Goal: Navigation & Orientation: Understand site structure

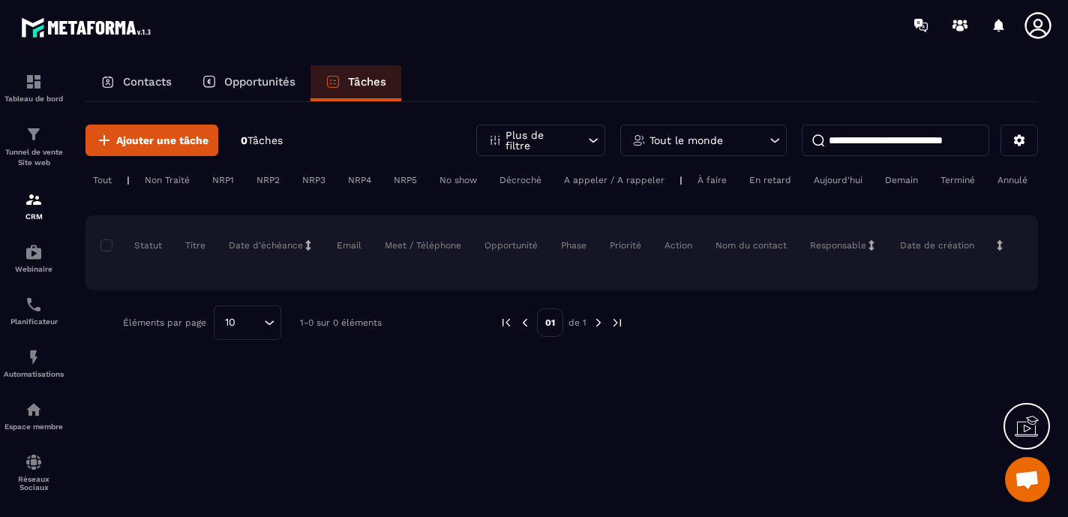
click at [160, 87] on p "Contacts" at bounding box center [147, 82] width 49 height 14
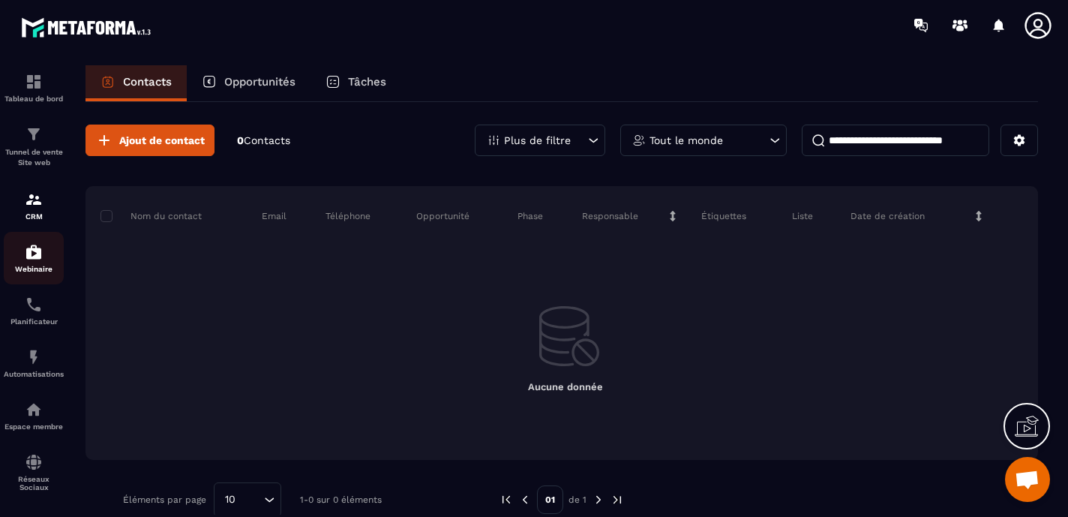
click at [34, 259] on img at bounding box center [34, 252] width 18 height 18
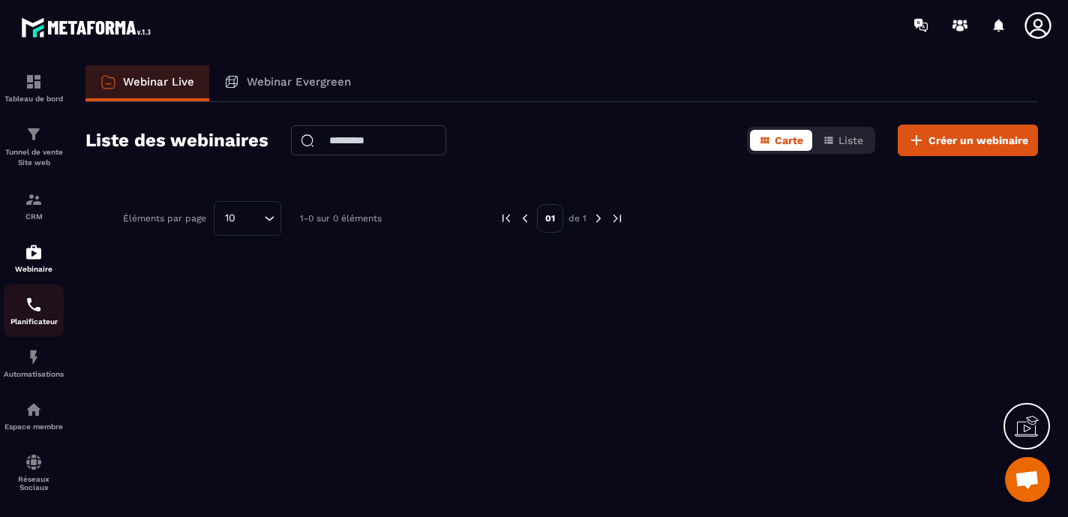
click at [29, 318] on div "Planificateur" at bounding box center [34, 311] width 60 height 30
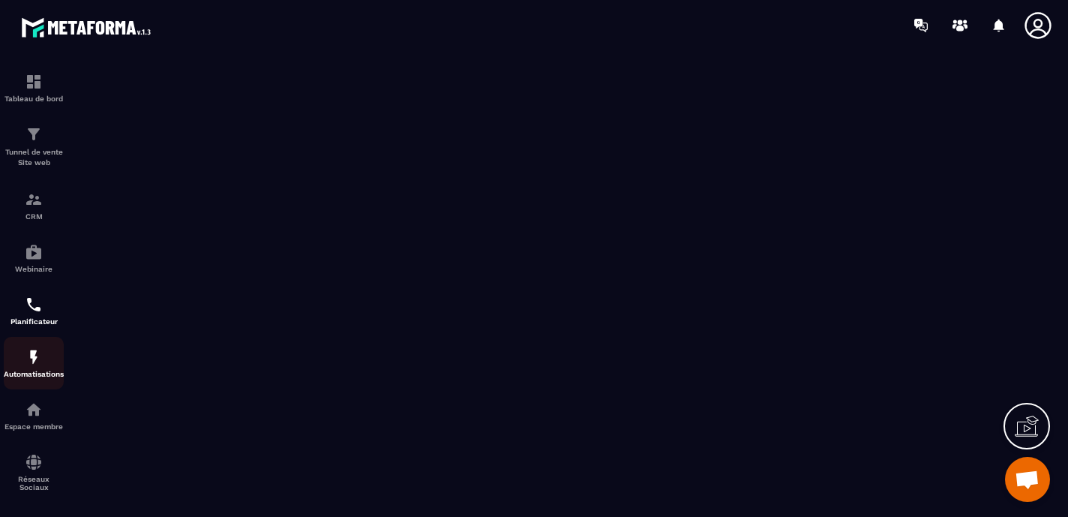
click at [40, 356] on img at bounding box center [34, 357] width 18 height 18
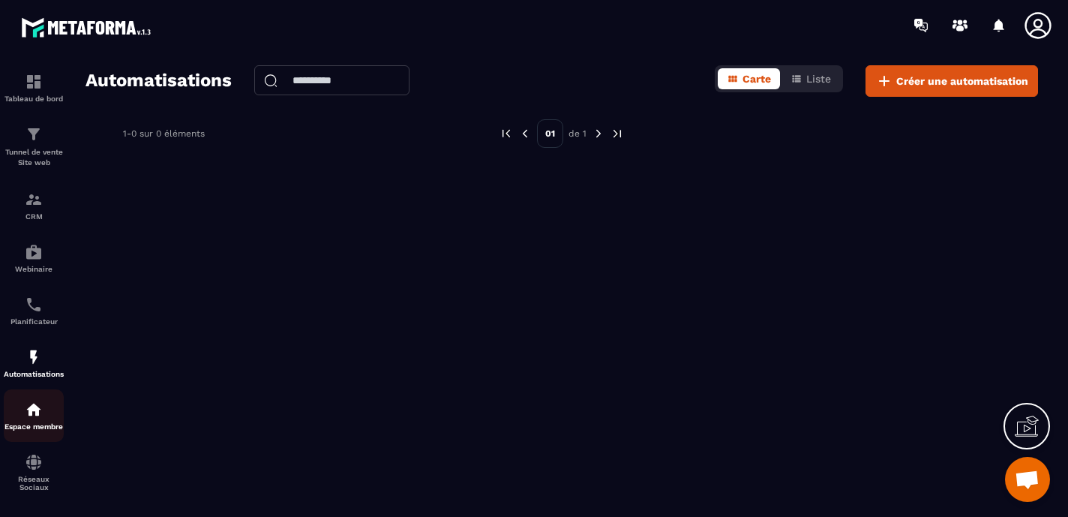
click at [35, 416] on img at bounding box center [34, 410] width 18 height 18
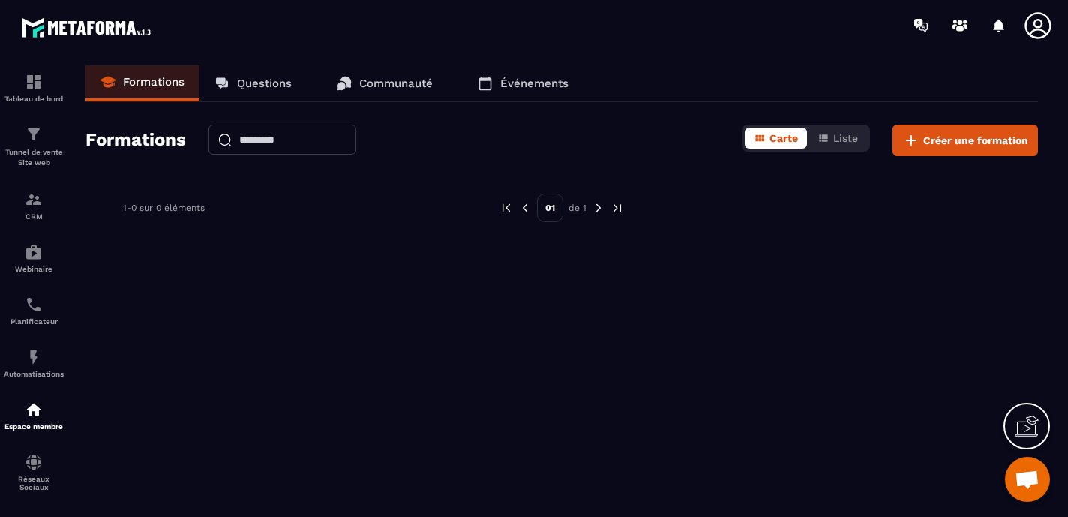
click at [263, 88] on p "Questions" at bounding box center [264, 84] width 55 height 14
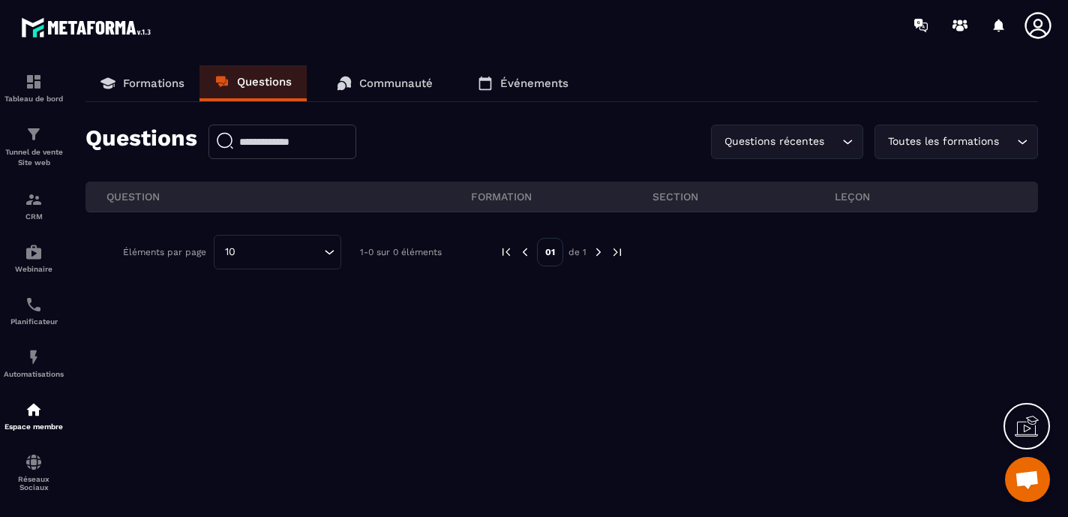
click at [398, 68] on link "Communauté" at bounding box center [385, 83] width 126 height 36
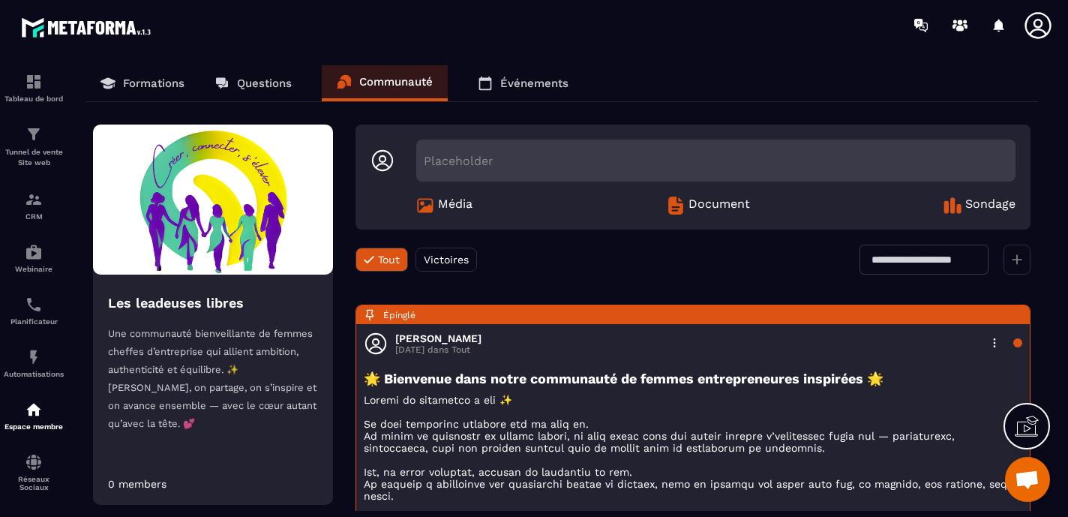
click at [543, 81] on p "Événements" at bounding box center [534, 84] width 68 height 14
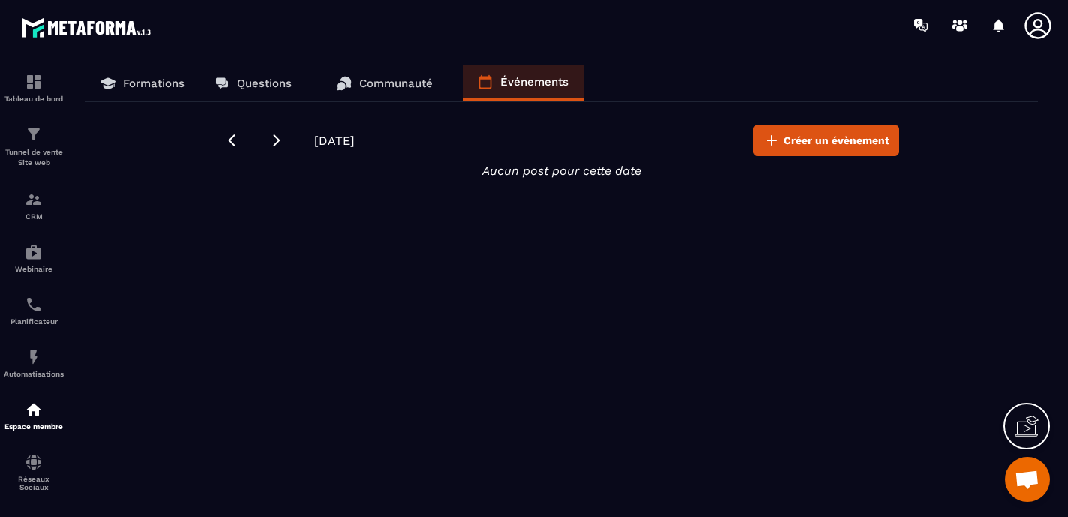
click at [412, 77] on p "Communauté" at bounding box center [396, 84] width 74 height 14
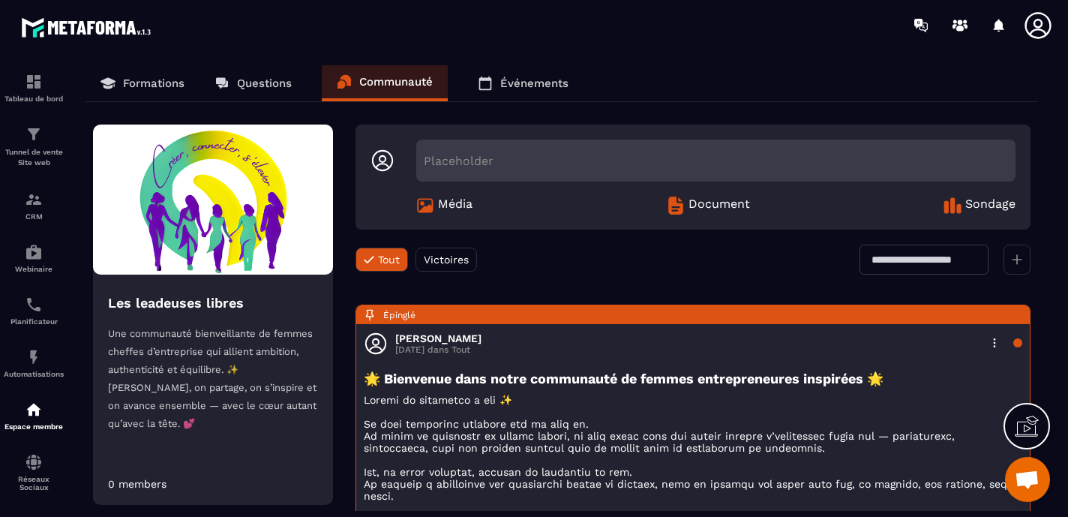
click at [455, 247] on div "Tout Victoires" at bounding box center [417, 260] width 122 height 30
click at [458, 256] on span "Victoires" at bounding box center [446, 260] width 45 height 12
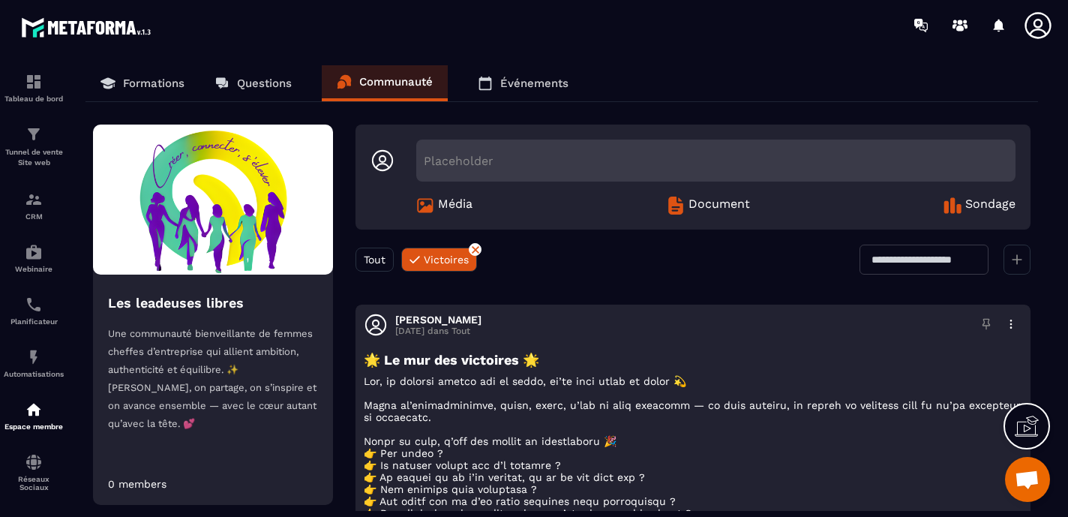
click at [379, 257] on span "Tout" at bounding box center [375, 260] width 22 height 12
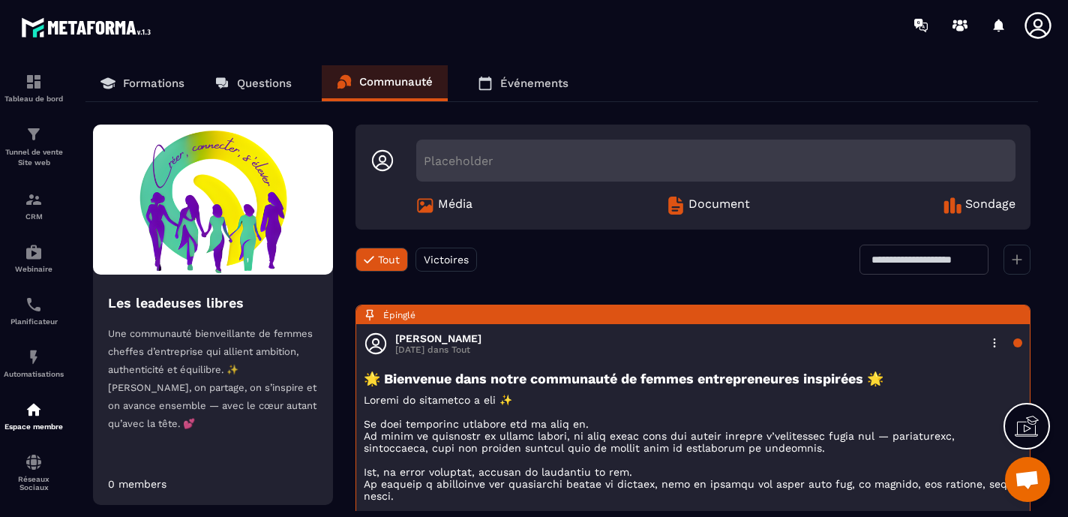
click at [740, 356] on div "Épinglé [PERSON_NAME] [DATE] dans Tout 🌟 Bienvenue dans notre communauté de fem…" at bounding box center [693, 526] width 675 height 443
click at [464, 259] on span "Victoires" at bounding box center [446, 260] width 45 height 12
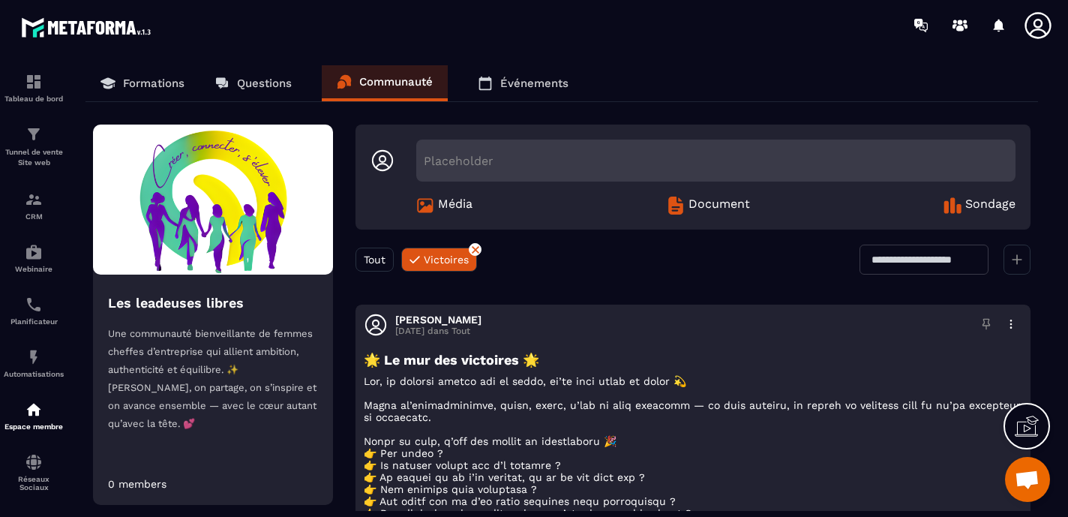
click at [280, 87] on p "Questions" at bounding box center [264, 84] width 55 height 14
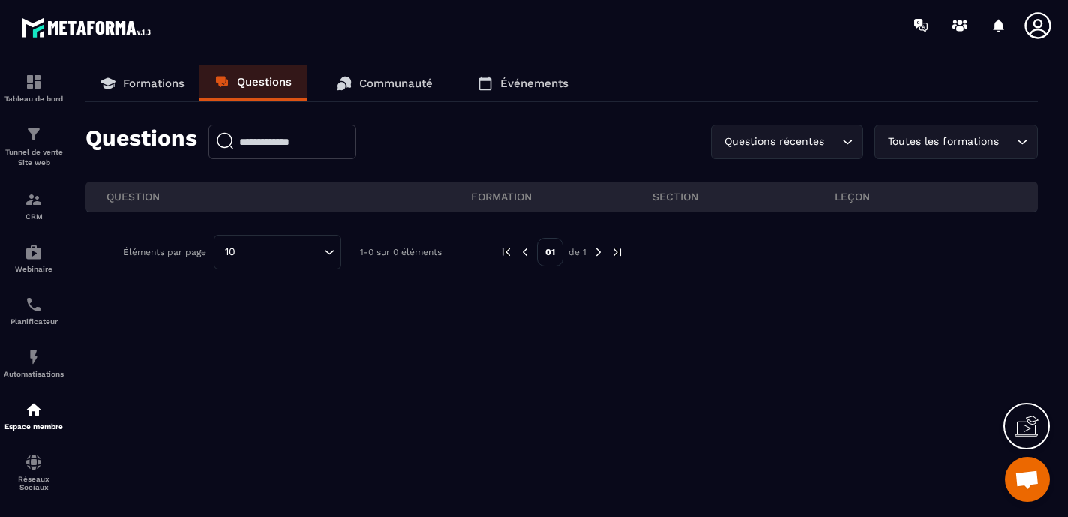
click at [155, 89] on p "Formations" at bounding box center [154, 84] width 62 height 14
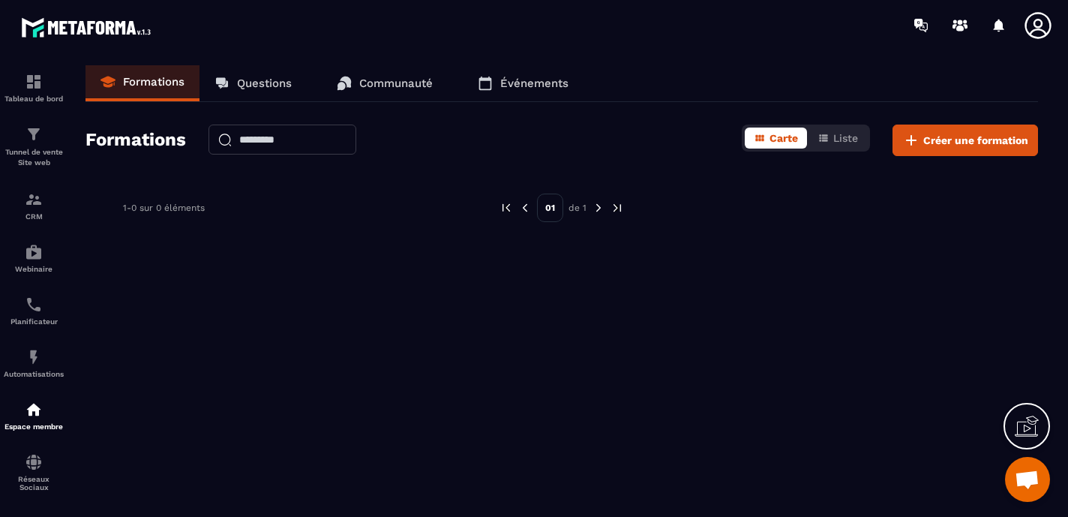
click at [257, 93] on link "Questions" at bounding box center [253, 83] width 107 height 36
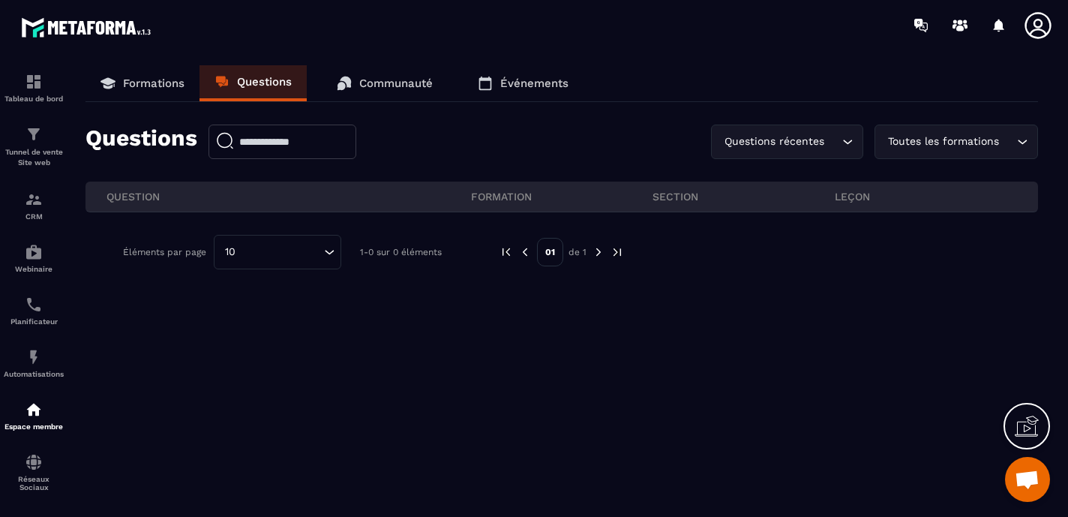
click at [383, 75] on link "Communauté" at bounding box center [385, 83] width 126 height 36
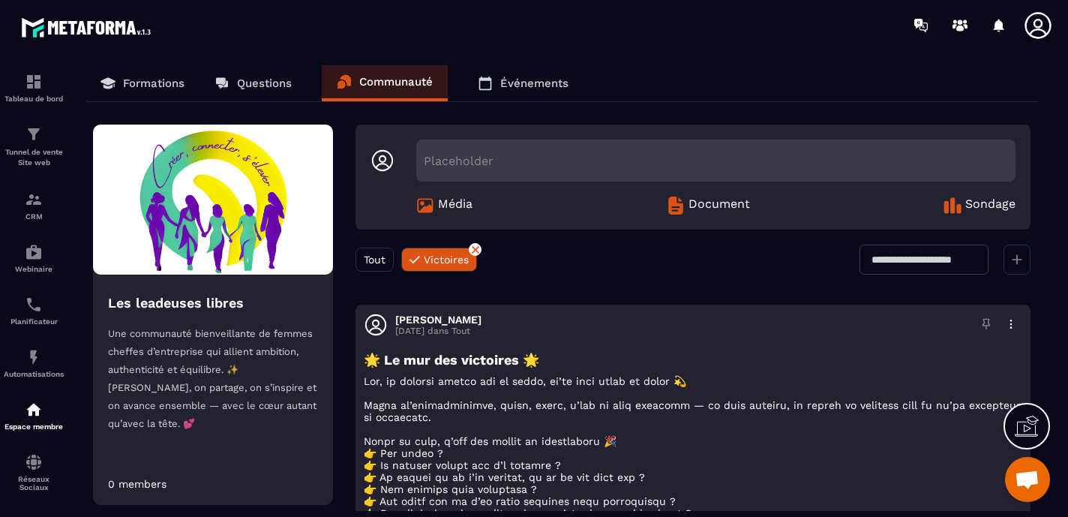
click at [267, 87] on p "Questions" at bounding box center [264, 84] width 55 height 14
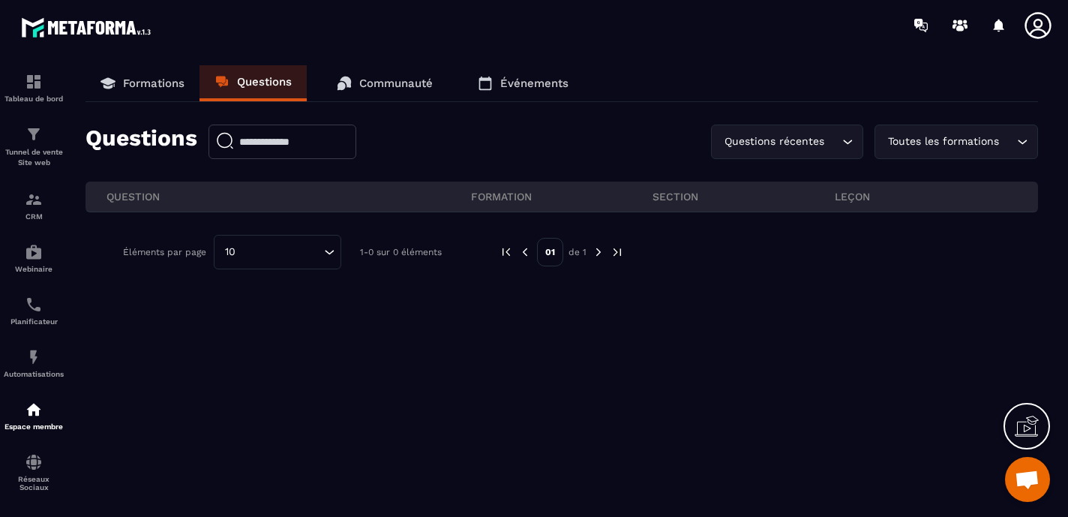
click at [173, 86] on p "Formations" at bounding box center [154, 84] width 62 height 14
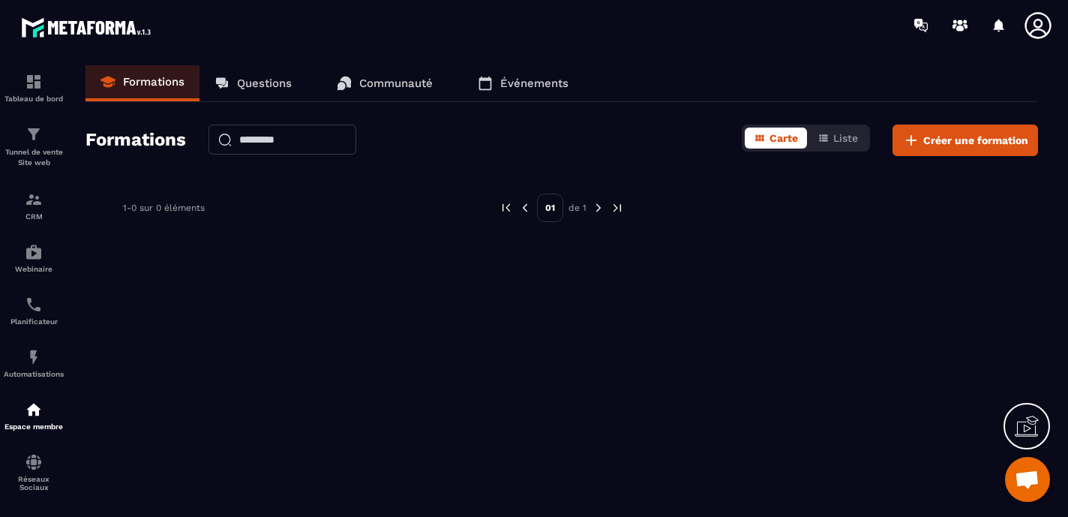
click at [249, 86] on p "Questions" at bounding box center [264, 84] width 55 height 14
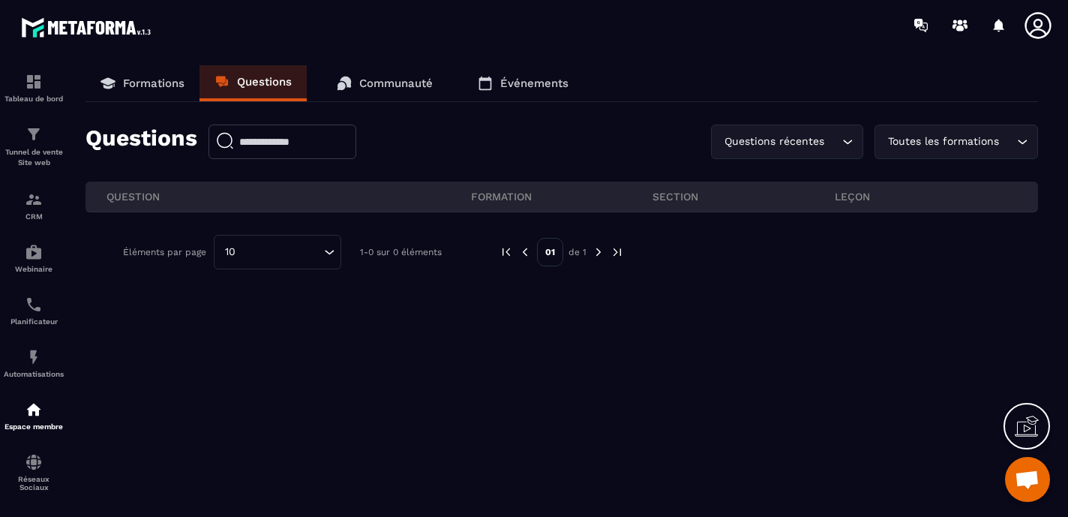
click at [382, 83] on p "Communauté" at bounding box center [396, 84] width 74 height 14
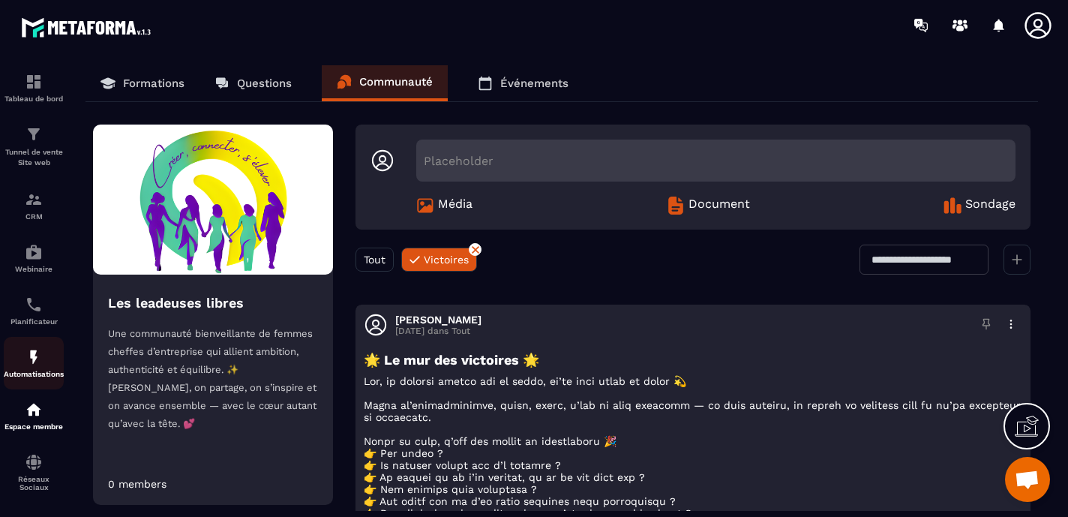
click at [38, 359] on img at bounding box center [34, 357] width 18 height 18
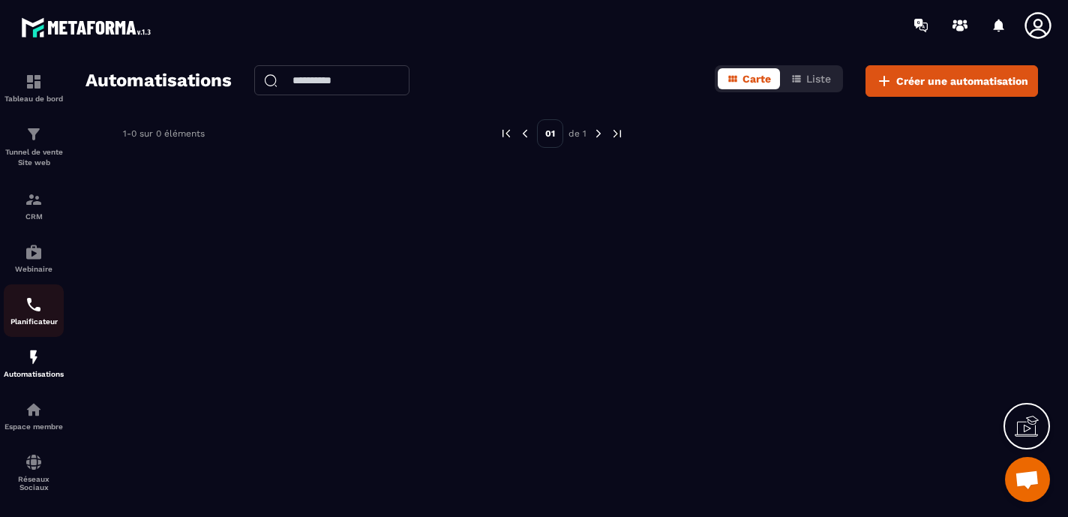
click at [33, 324] on p "Planificateur" at bounding box center [34, 321] width 60 height 8
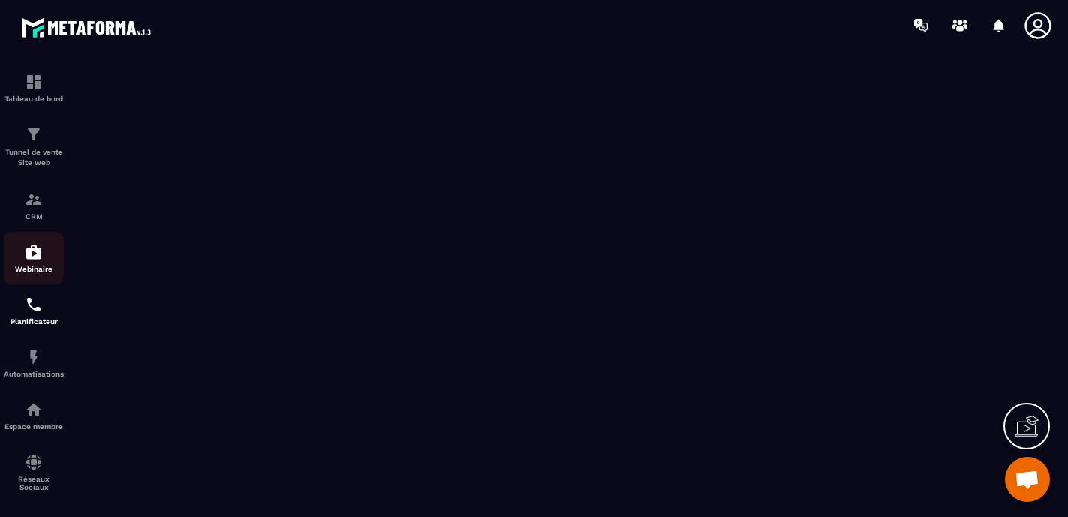
click at [38, 261] on img at bounding box center [34, 252] width 18 height 18
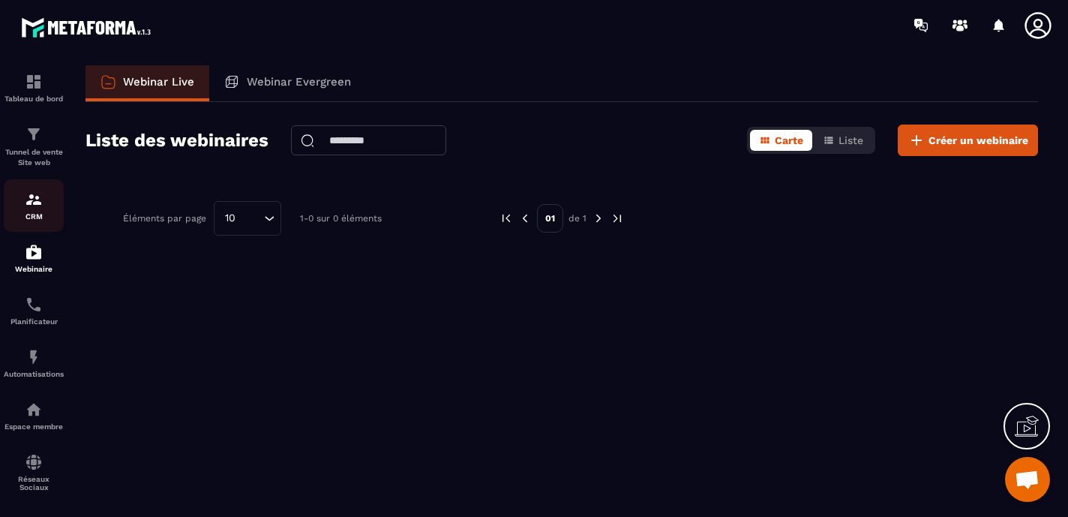
click at [35, 207] on img at bounding box center [34, 200] width 18 height 18
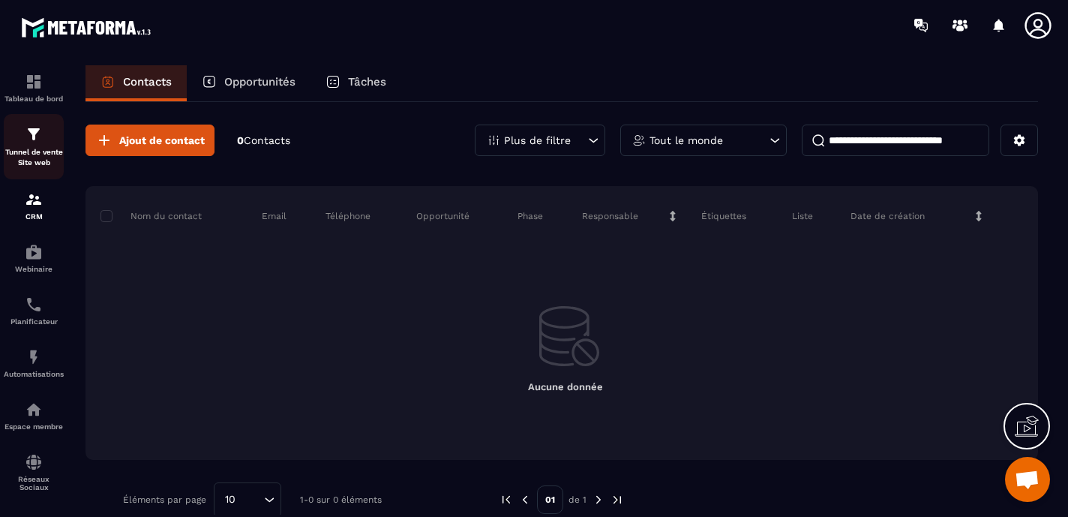
click at [38, 149] on p "Tunnel de vente Site web" at bounding box center [34, 157] width 60 height 21
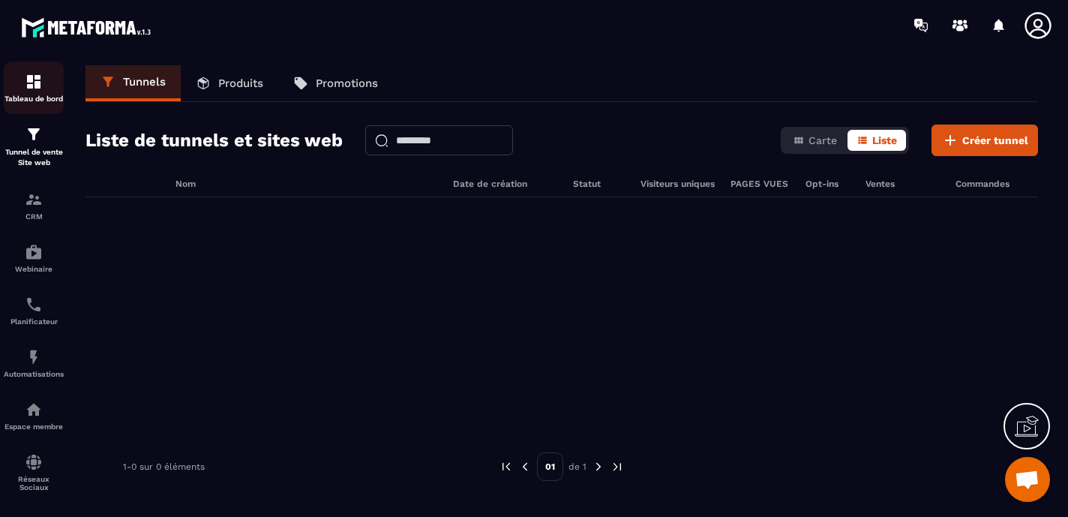
click at [28, 86] on img at bounding box center [34, 82] width 18 height 18
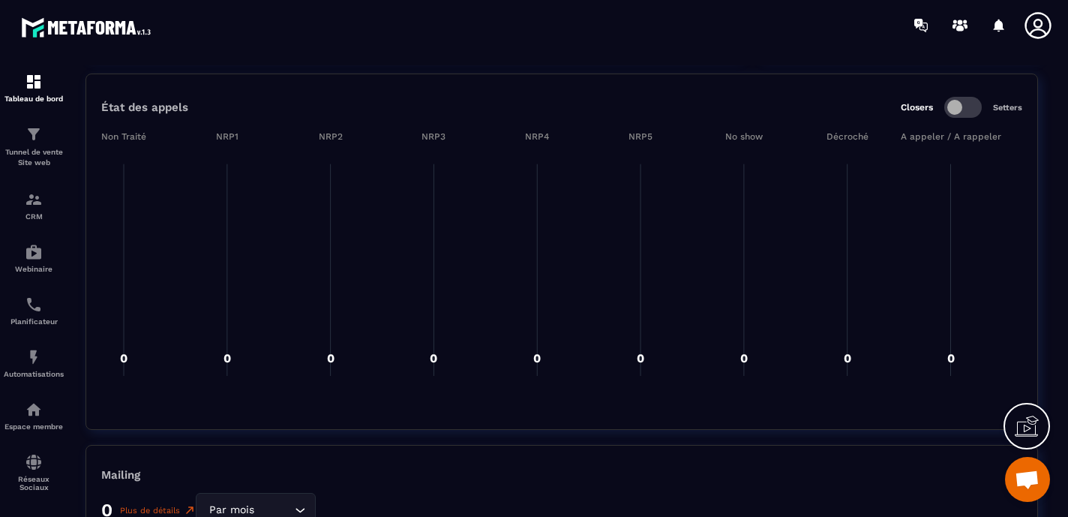
scroll to position [2135, 0]
click at [39, 76] on img at bounding box center [34, 82] width 18 height 18
click at [35, 213] on p "CRM" at bounding box center [34, 216] width 60 height 8
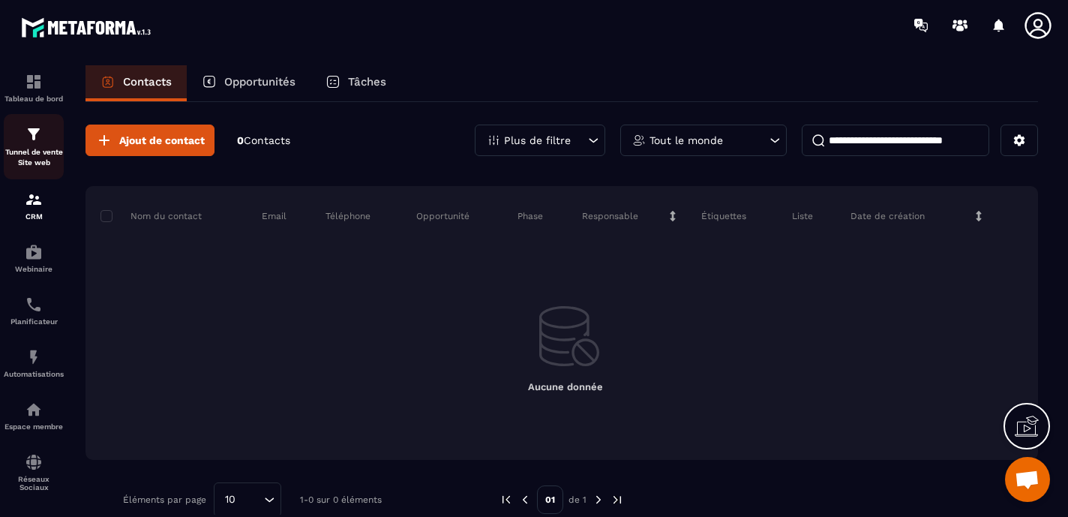
click at [32, 145] on div "Tunnel de vente Site web" at bounding box center [34, 146] width 60 height 43
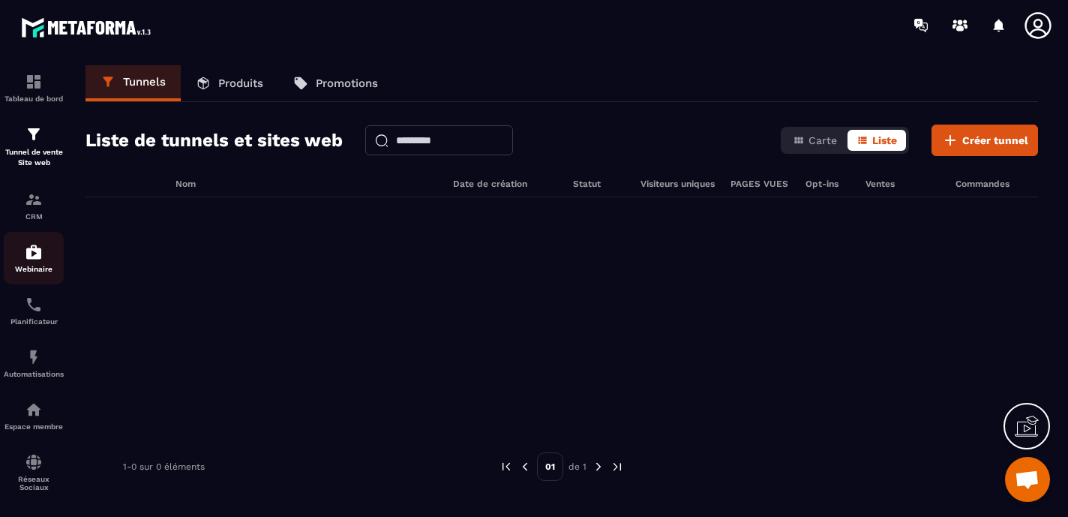
click at [40, 249] on img at bounding box center [34, 252] width 18 height 18
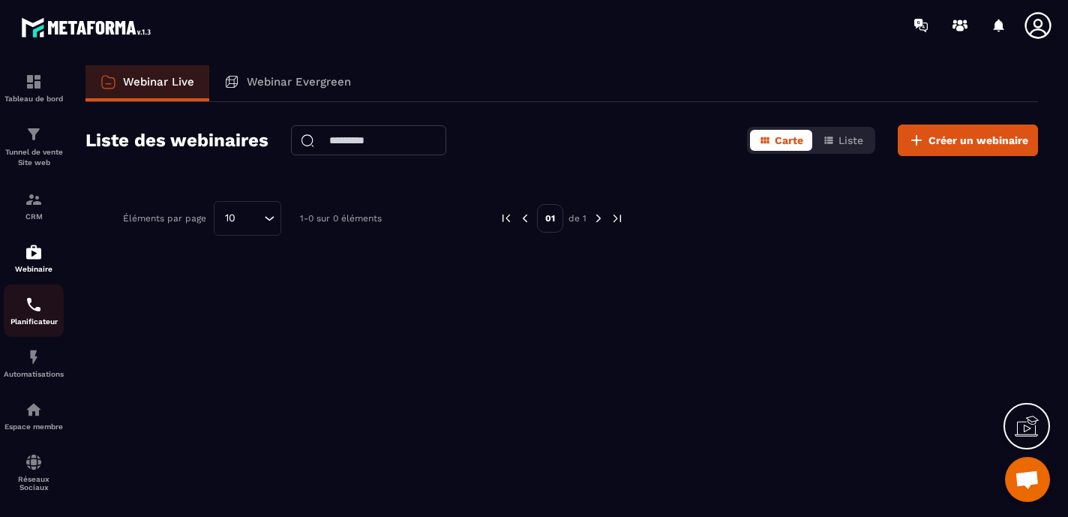
click at [38, 309] on img at bounding box center [34, 305] width 18 height 18
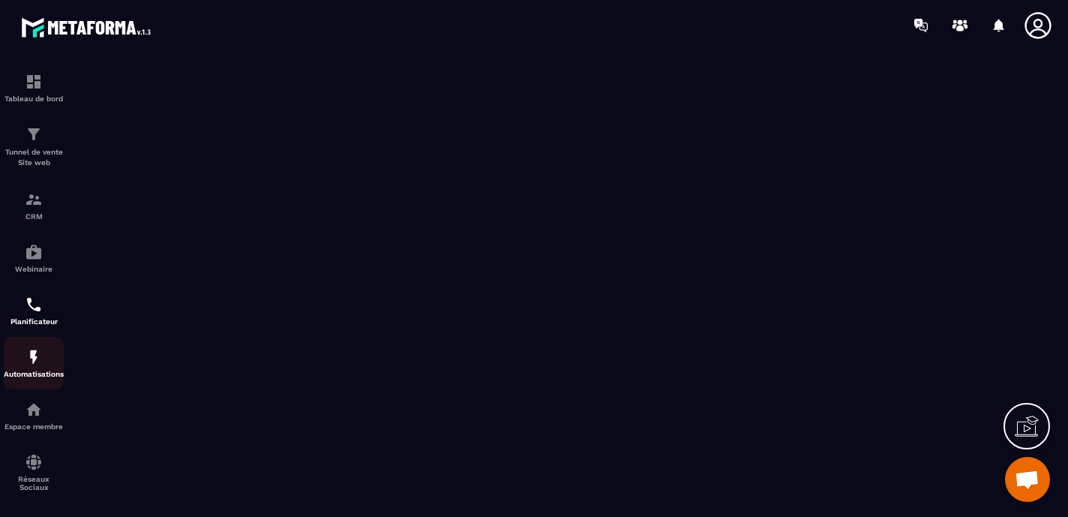
click at [35, 358] on img at bounding box center [34, 357] width 18 height 18
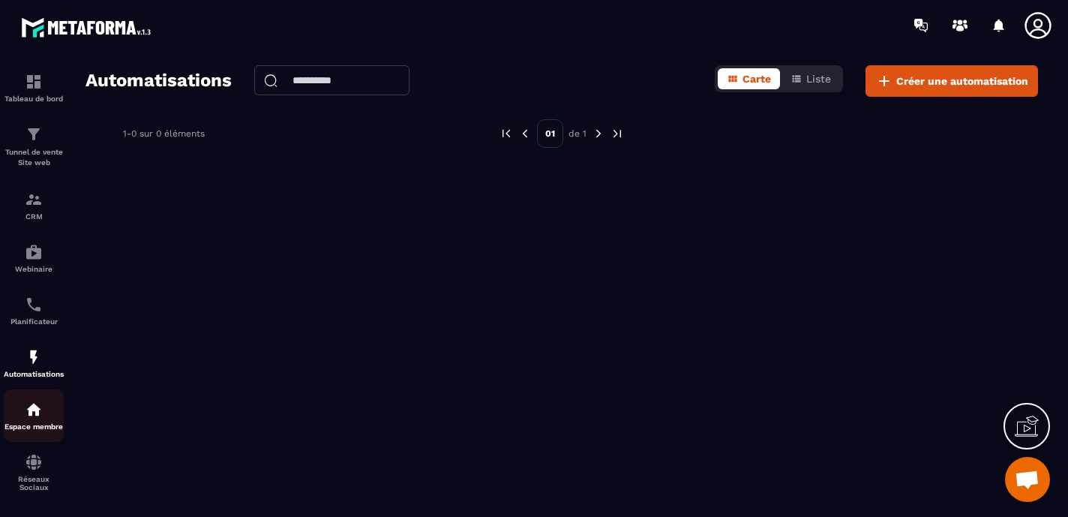
click at [37, 416] on img at bounding box center [34, 410] width 18 height 18
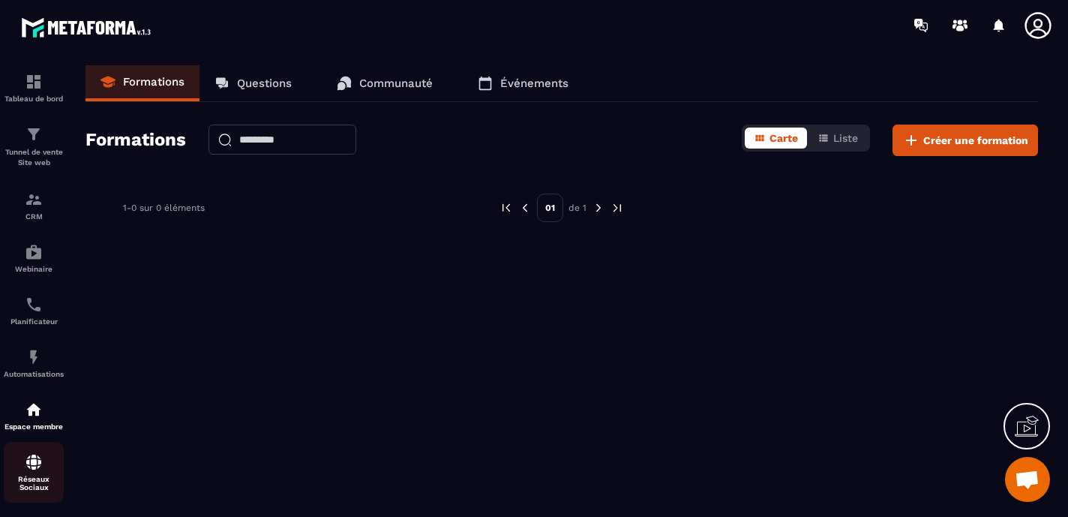
click at [30, 470] on img at bounding box center [34, 462] width 18 height 18
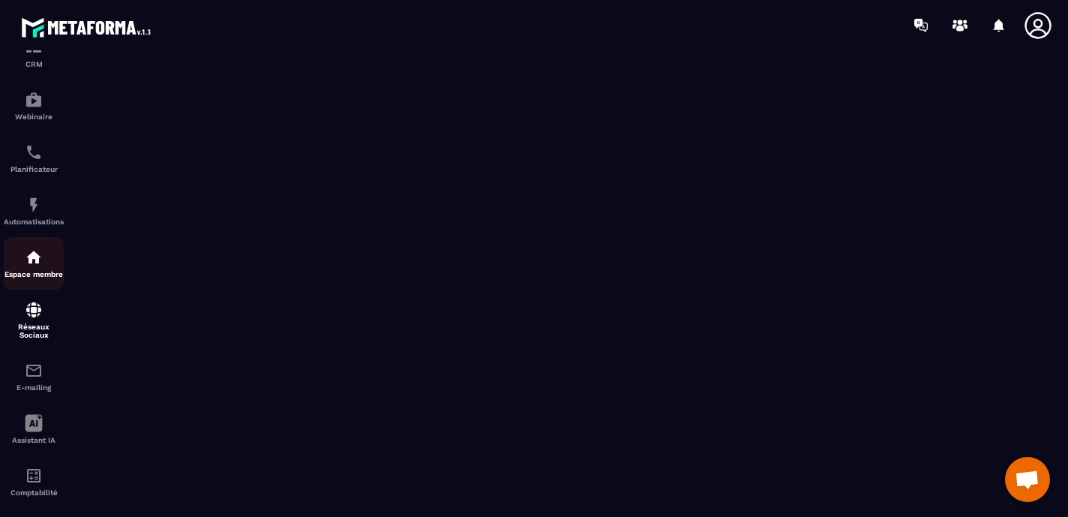
scroll to position [176, 0]
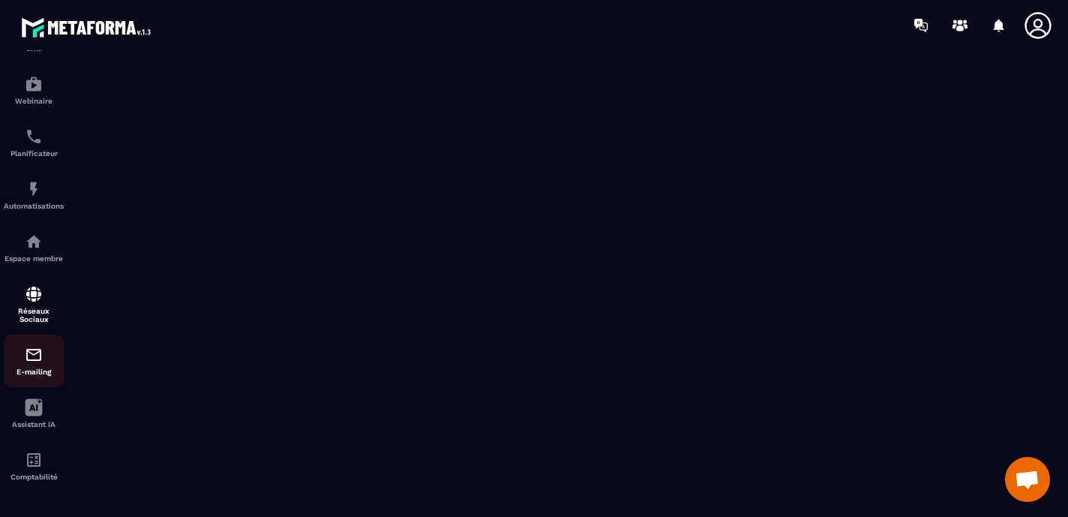
click at [35, 353] on img at bounding box center [34, 355] width 18 height 18
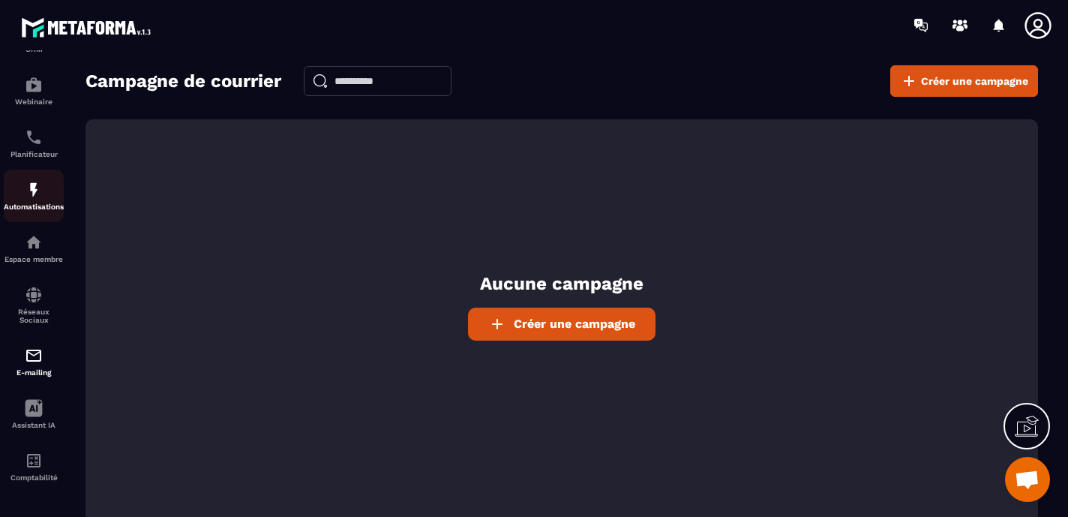
scroll to position [176, 0]
click at [29, 407] on icon at bounding box center [34, 407] width 18 height 18
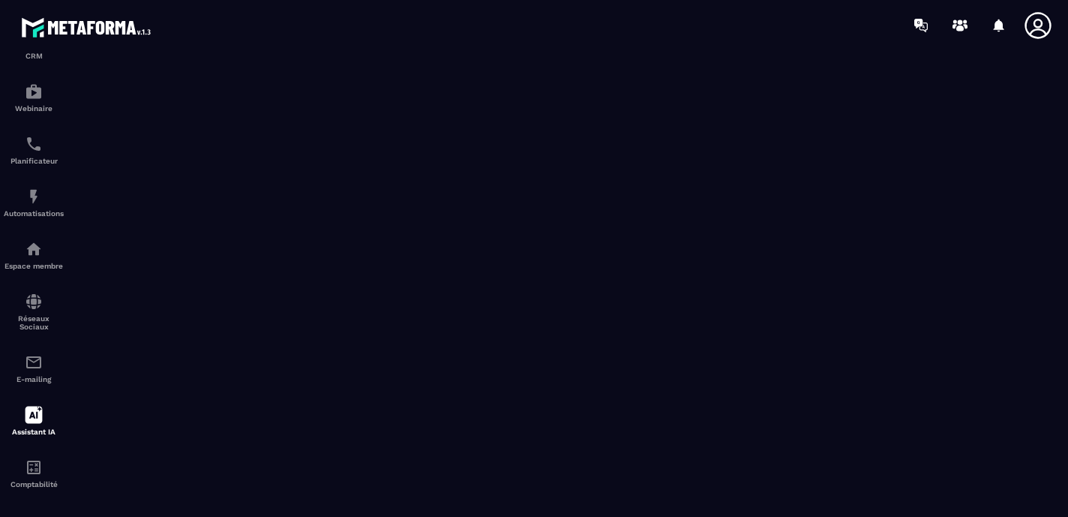
scroll to position [176, 0]
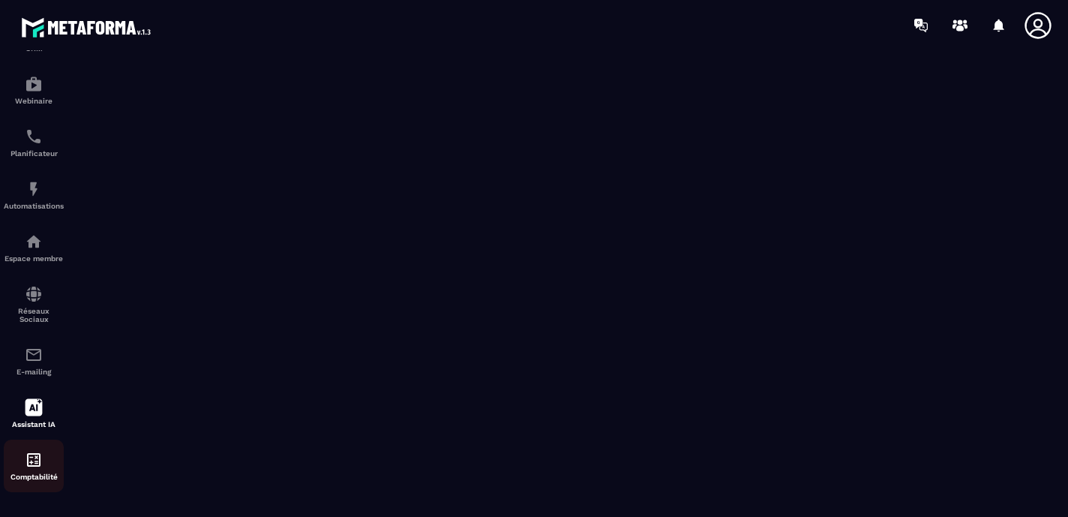
click at [32, 452] on img at bounding box center [34, 460] width 18 height 18
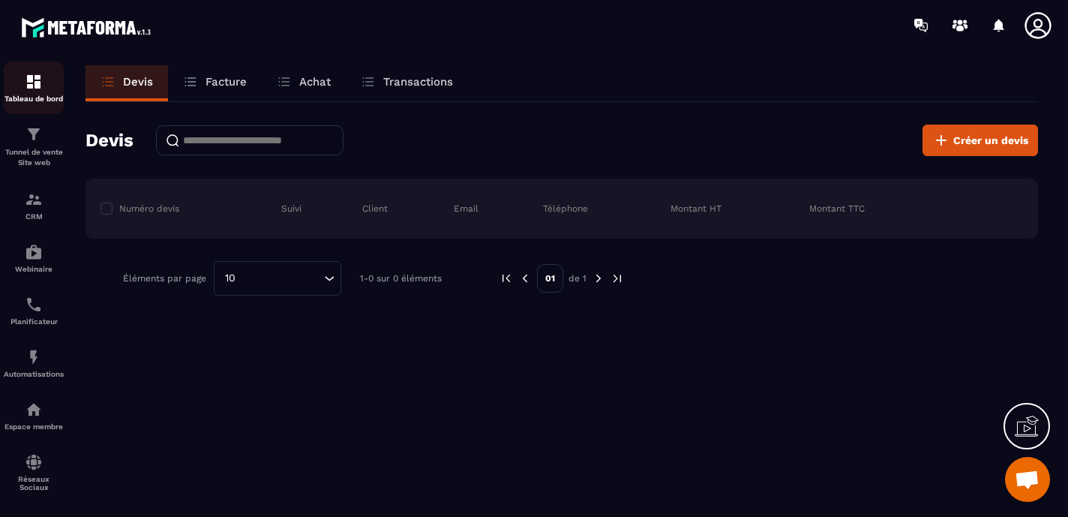
click at [32, 89] on img at bounding box center [34, 82] width 18 height 18
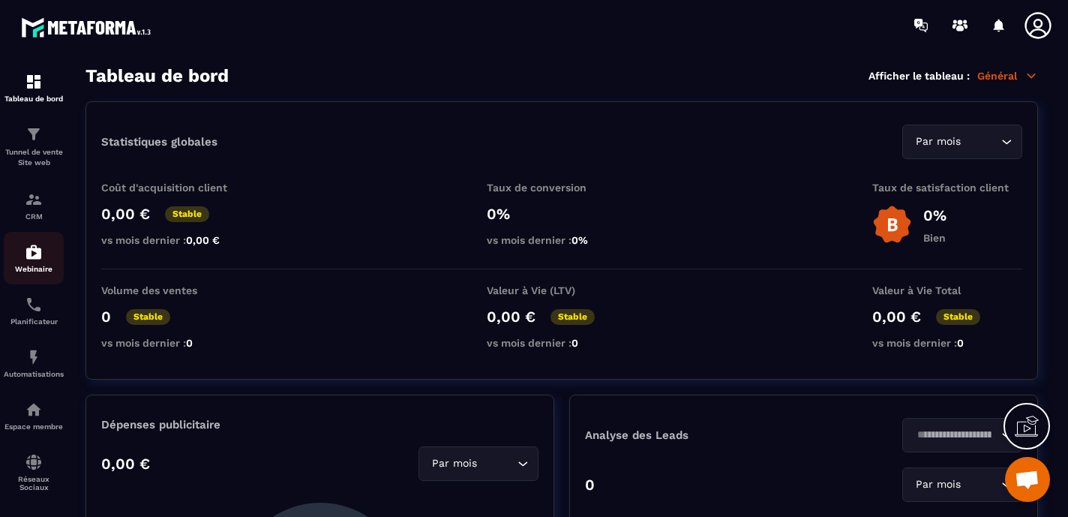
scroll to position [176, 0]
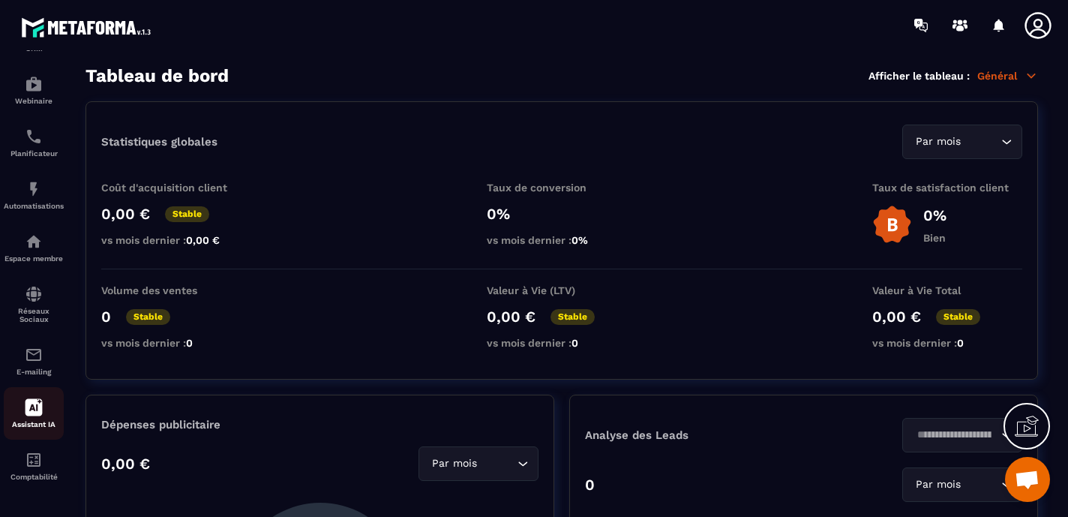
click at [28, 410] on icon at bounding box center [34, 407] width 17 height 17
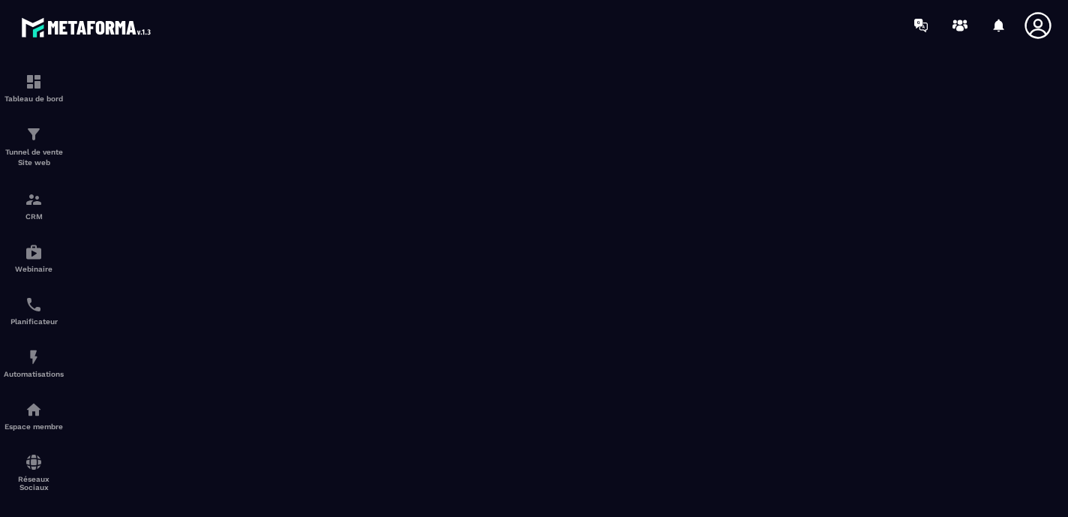
scroll to position [176, 0]
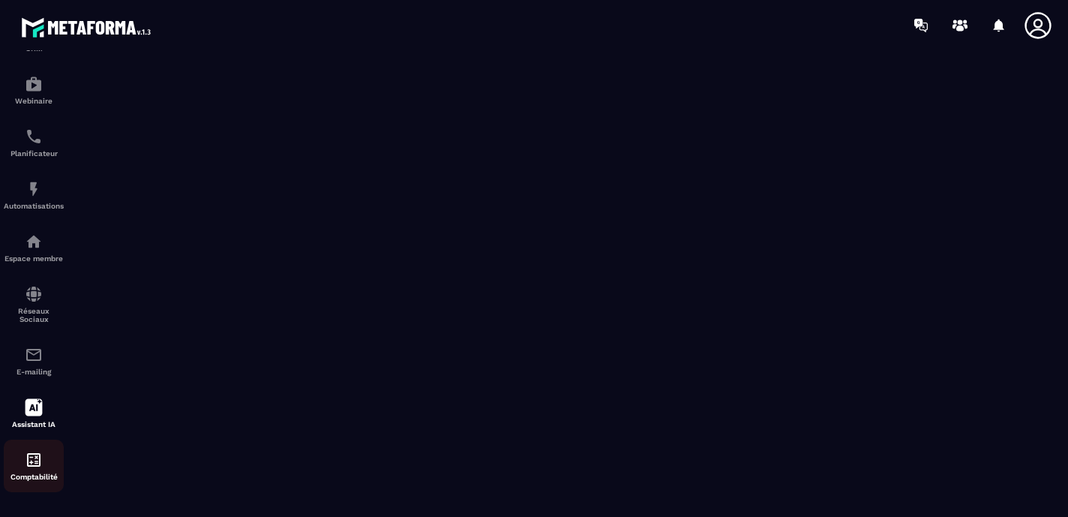
click at [34, 466] on img at bounding box center [34, 460] width 18 height 18
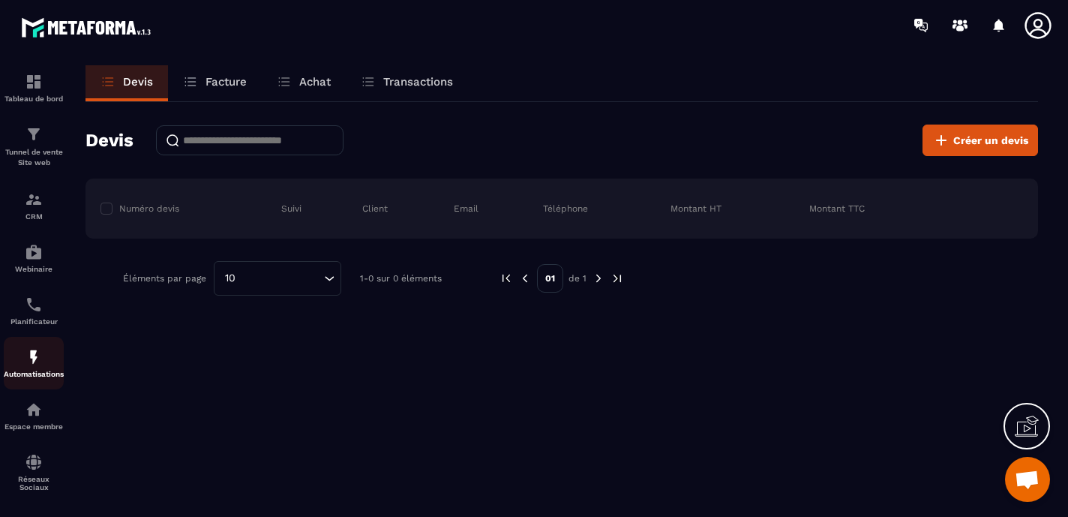
click at [28, 365] on img at bounding box center [34, 357] width 18 height 18
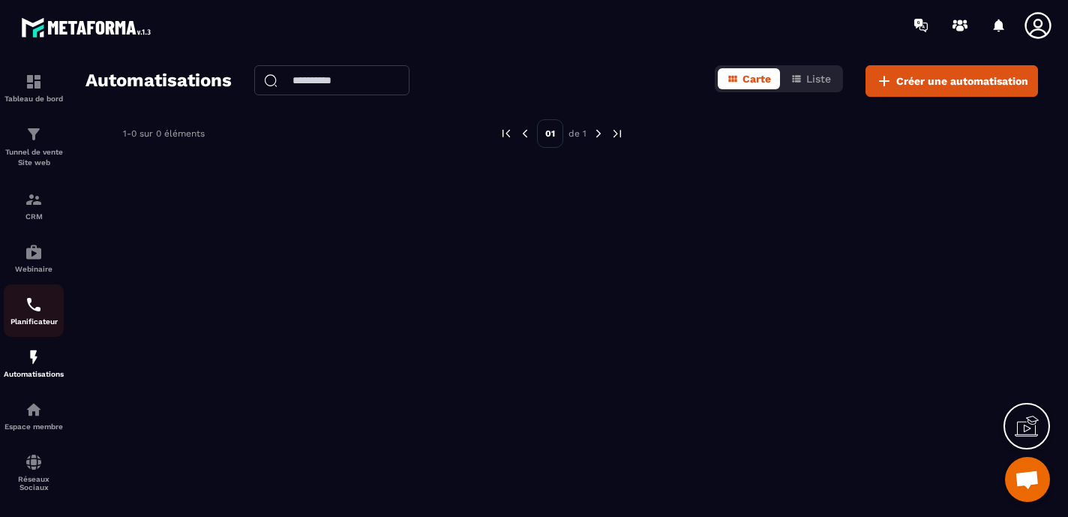
click at [37, 305] on img at bounding box center [34, 305] width 18 height 18
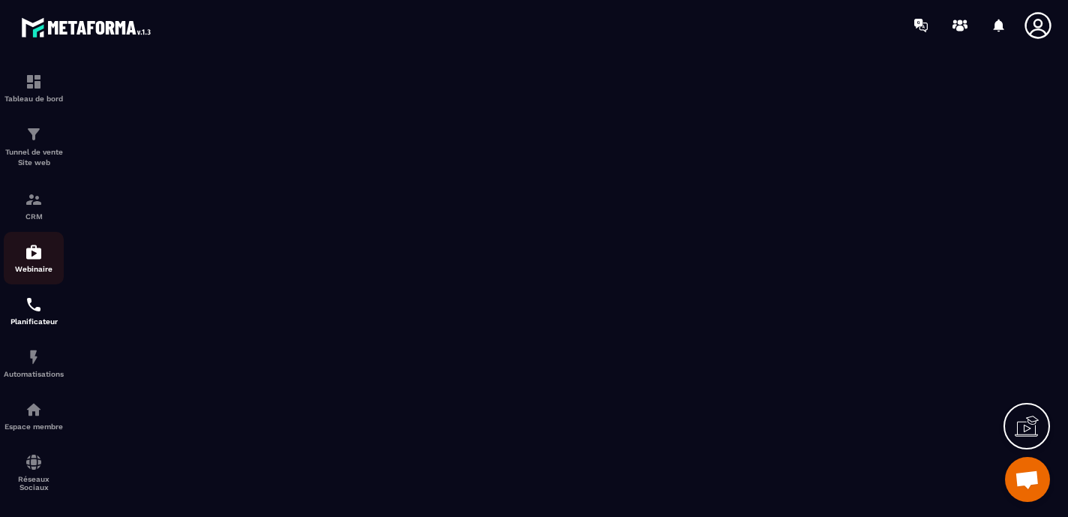
click at [29, 267] on p "Webinaire" at bounding box center [34, 269] width 60 height 8
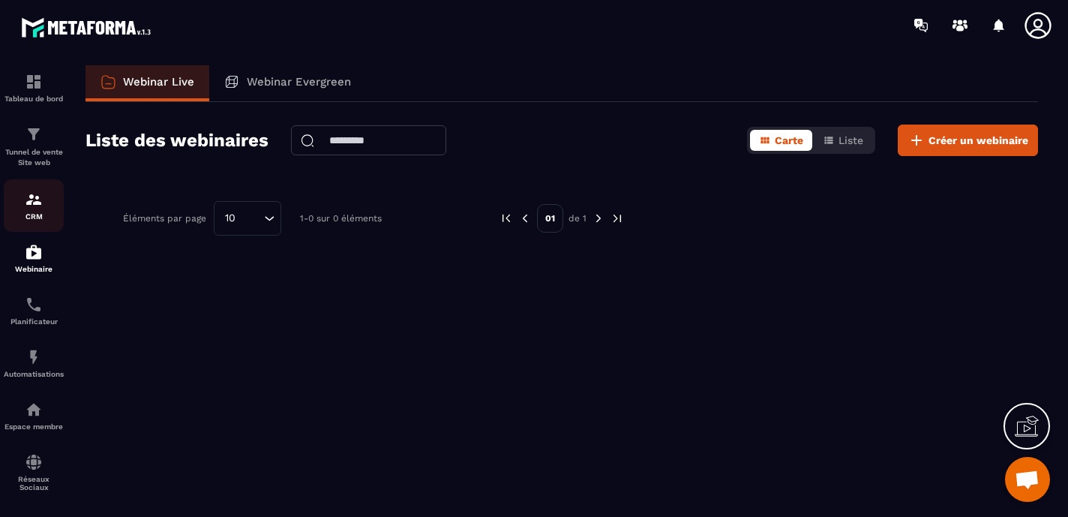
click at [28, 206] on img at bounding box center [34, 200] width 18 height 18
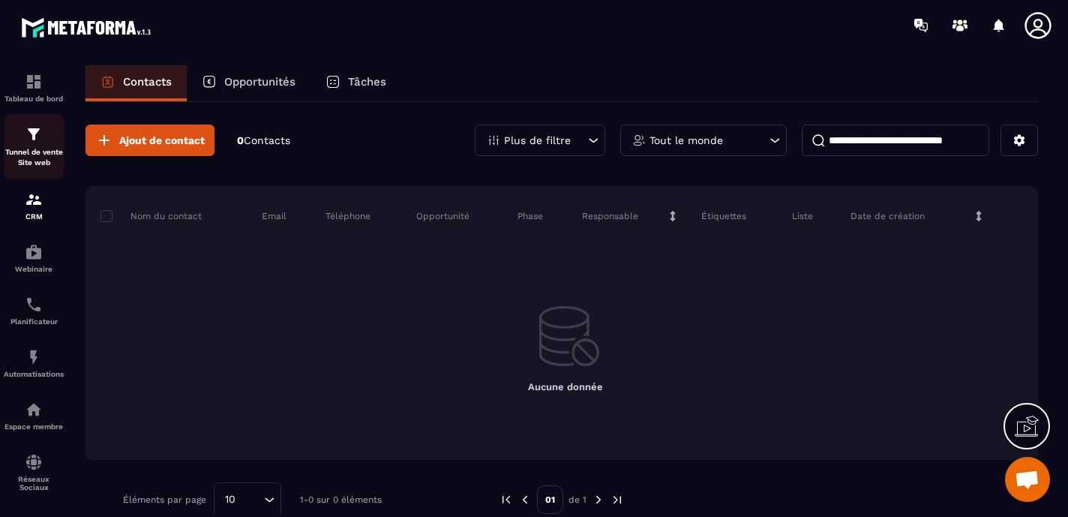
click at [35, 137] on img at bounding box center [34, 134] width 18 height 18
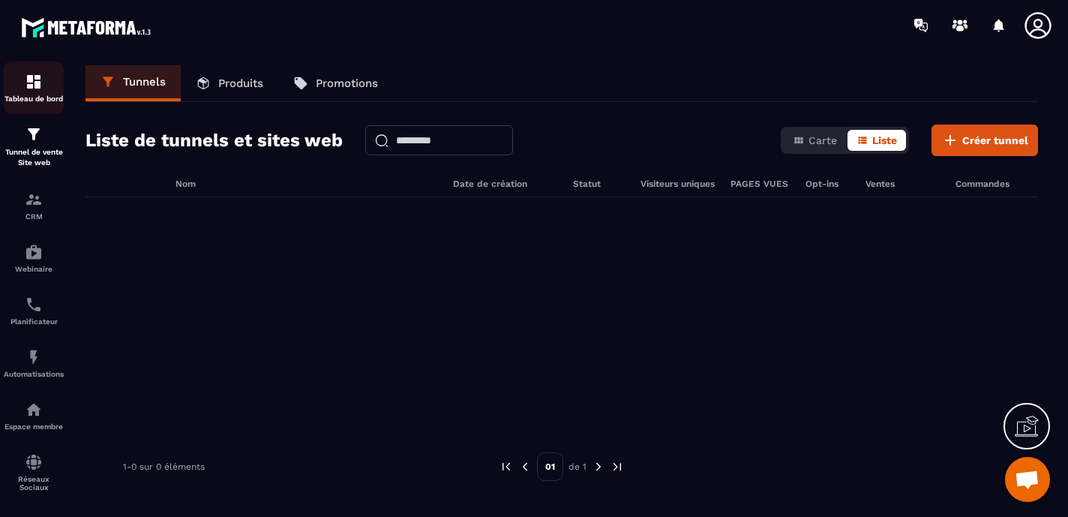
click at [42, 84] on img at bounding box center [34, 82] width 18 height 18
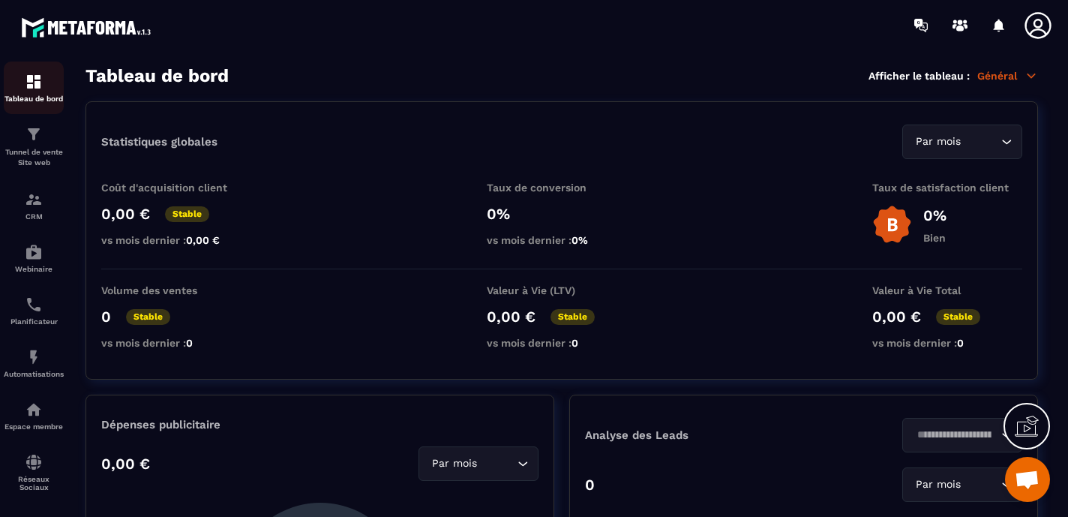
click at [35, 76] on img at bounding box center [34, 82] width 18 height 18
click at [27, 155] on p "Tunnel de vente Site web" at bounding box center [34, 157] width 60 height 21
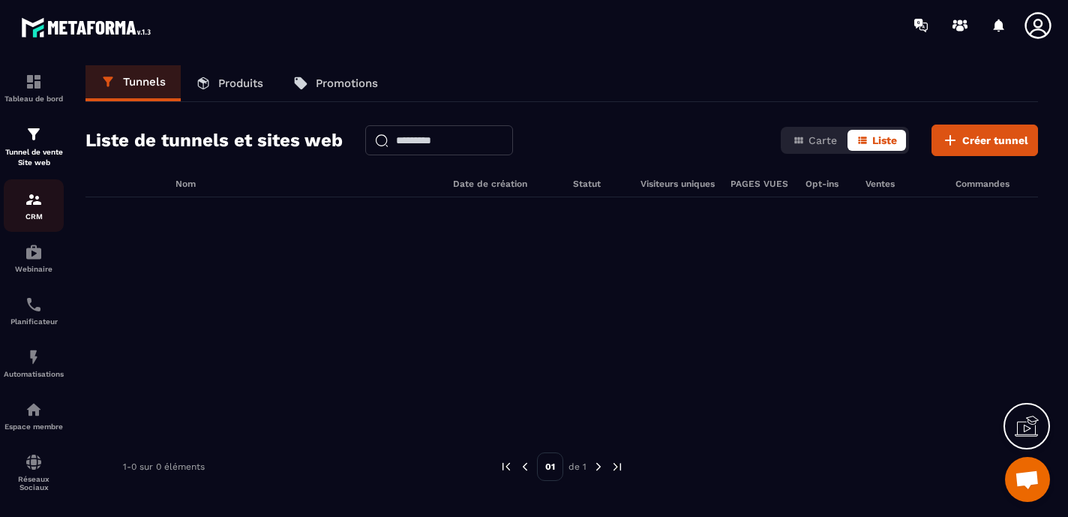
click at [35, 206] on img at bounding box center [34, 200] width 18 height 18
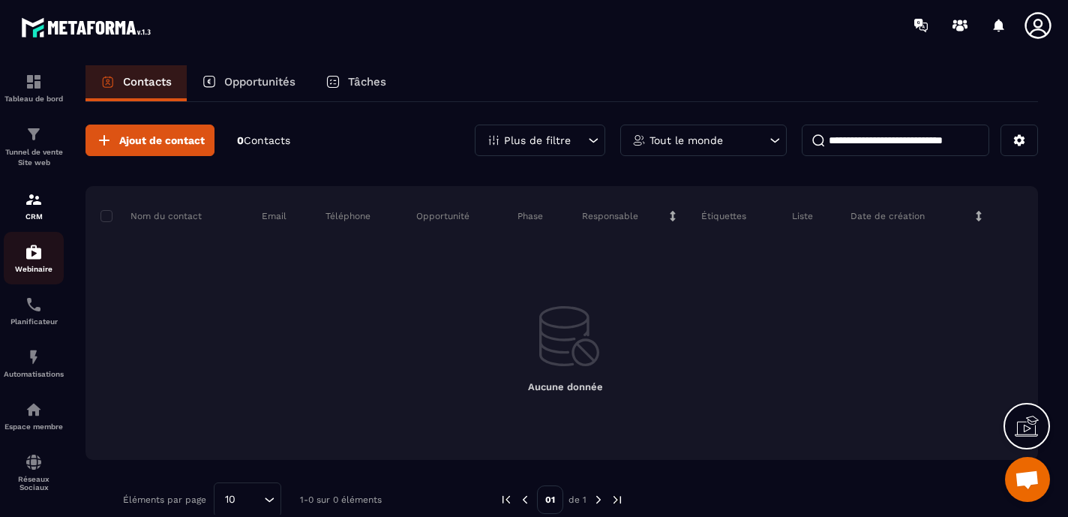
click at [31, 244] on img at bounding box center [34, 252] width 18 height 18
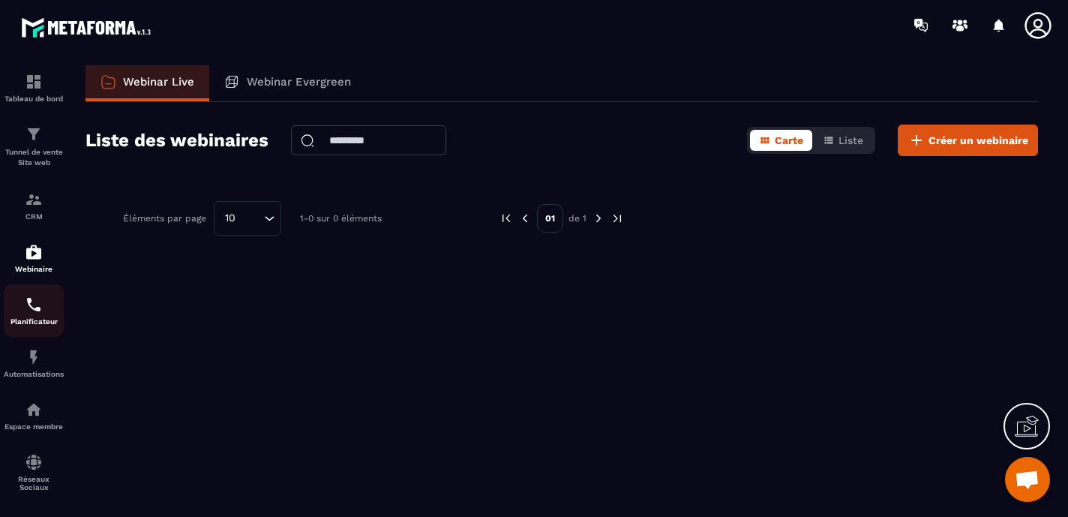
click at [25, 305] on img at bounding box center [34, 305] width 18 height 18
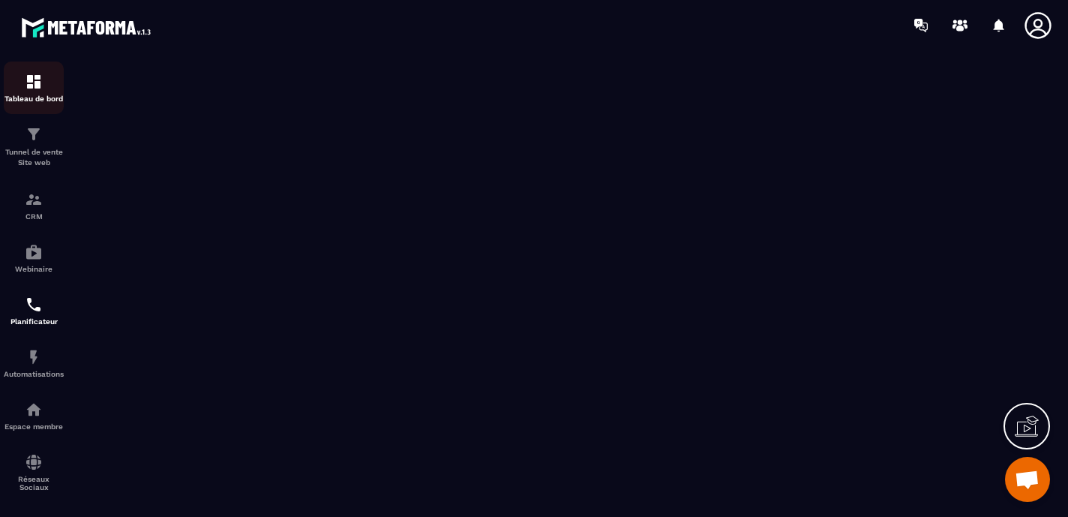
click at [38, 96] on p "Tableau de bord" at bounding box center [34, 99] width 60 height 8
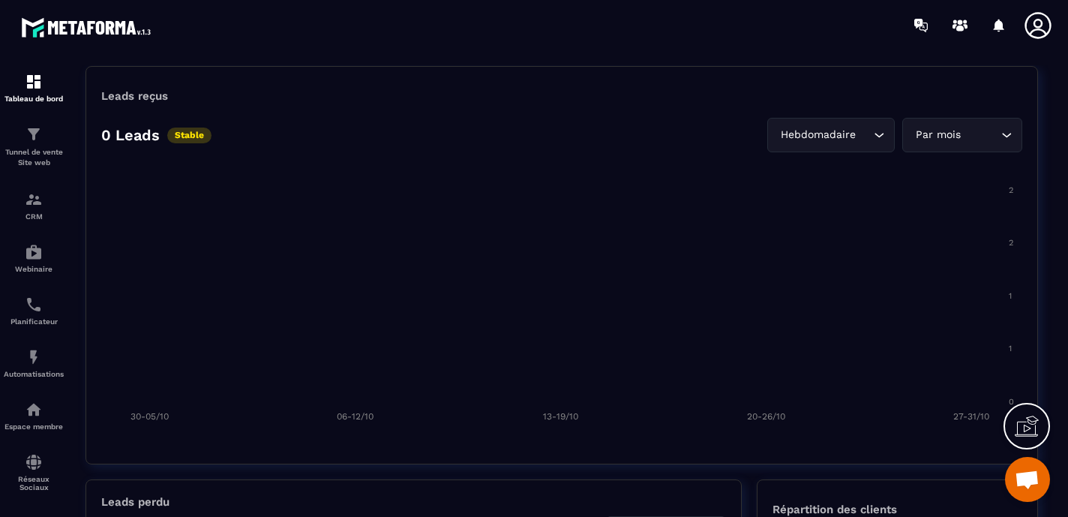
scroll to position [1117, 0]
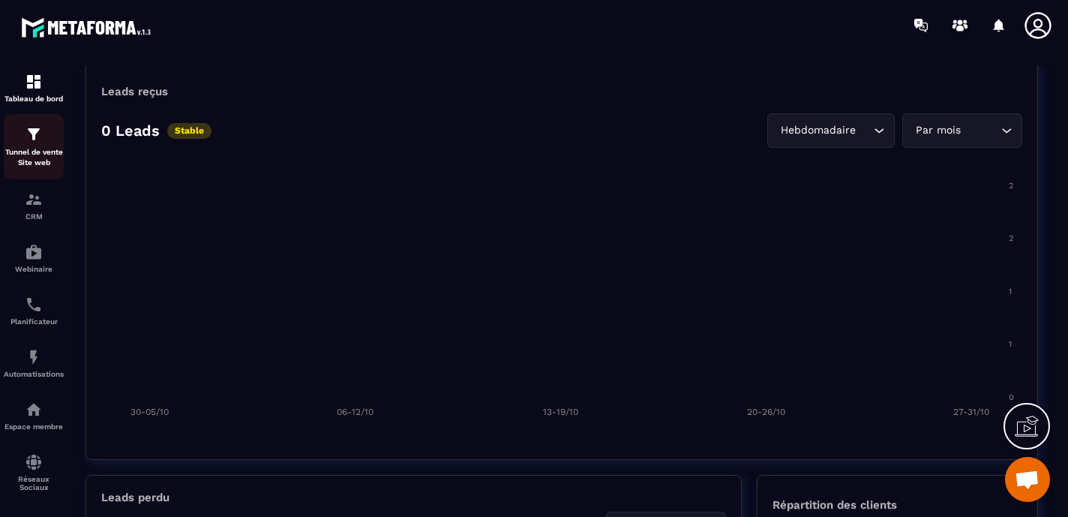
click at [33, 143] on img at bounding box center [34, 134] width 18 height 18
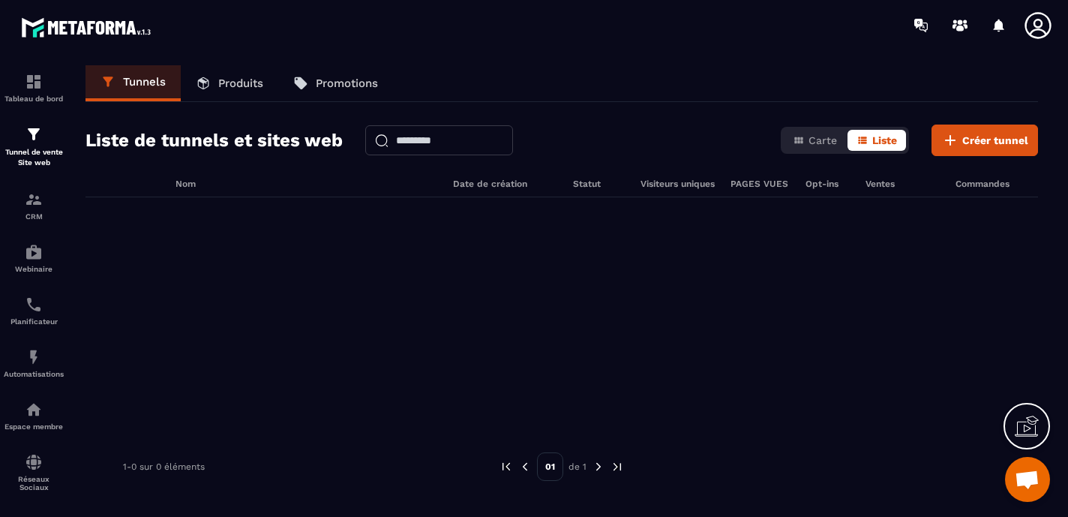
click at [223, 86] on p "Produits" at bounding box center [240, 84] width 45 height 14
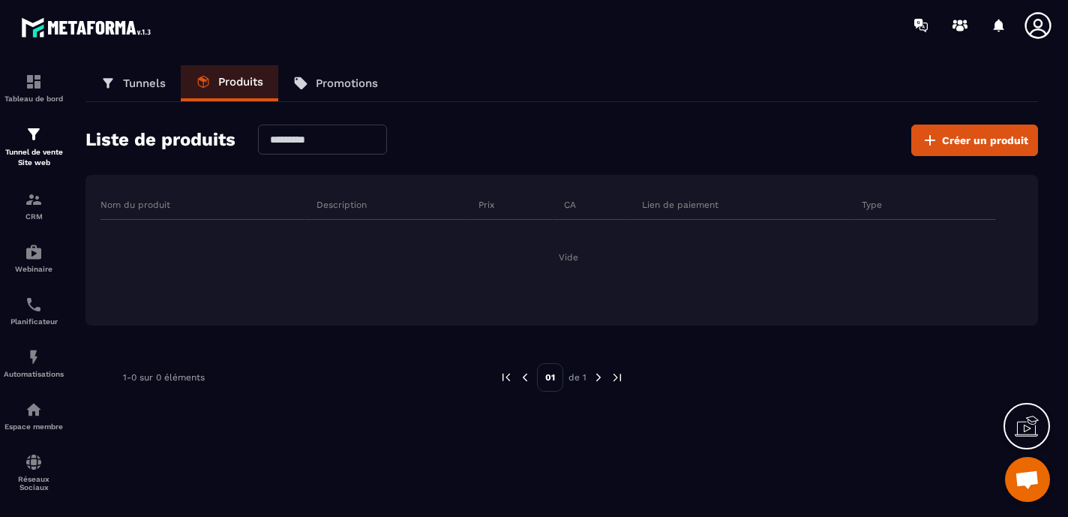
click at [340, 80] on p "Promotions" at bounding box center [347, 84] width 62 height 14
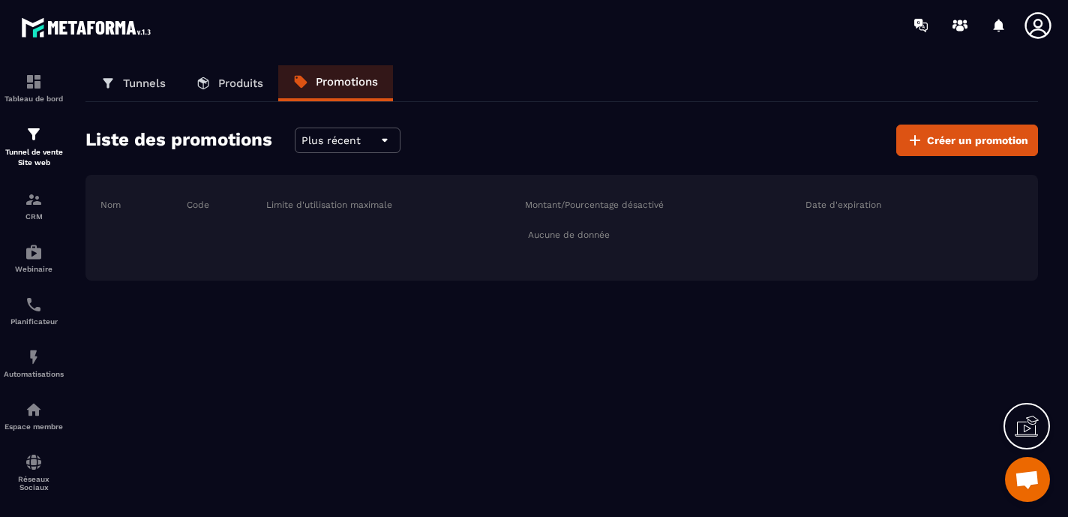
click at [254, 89] on p "Produits" at bounding box center [240, 84] width 45 height 14
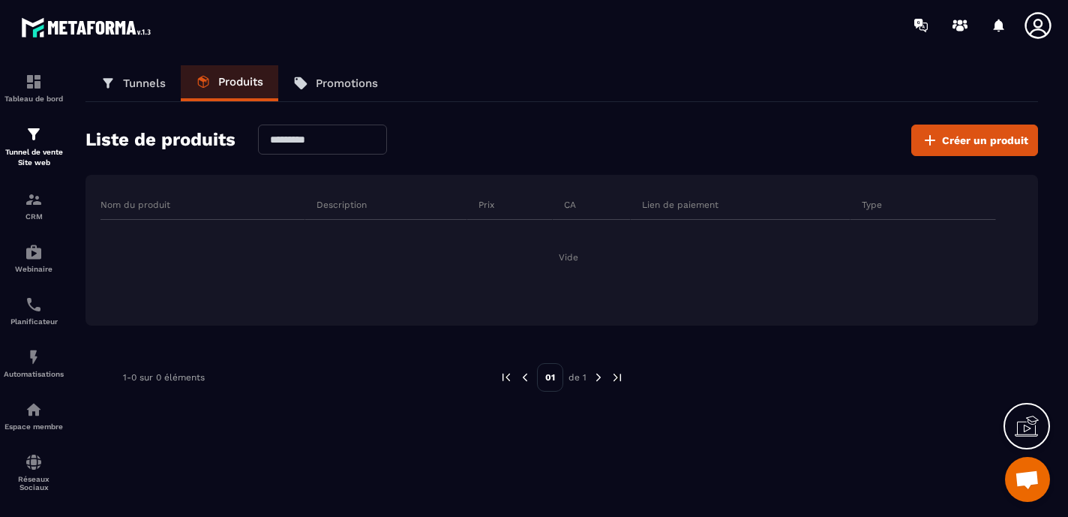
click at [137, 84] on p "Tunnels" at bounding box center [144, 84] width 43 height 14
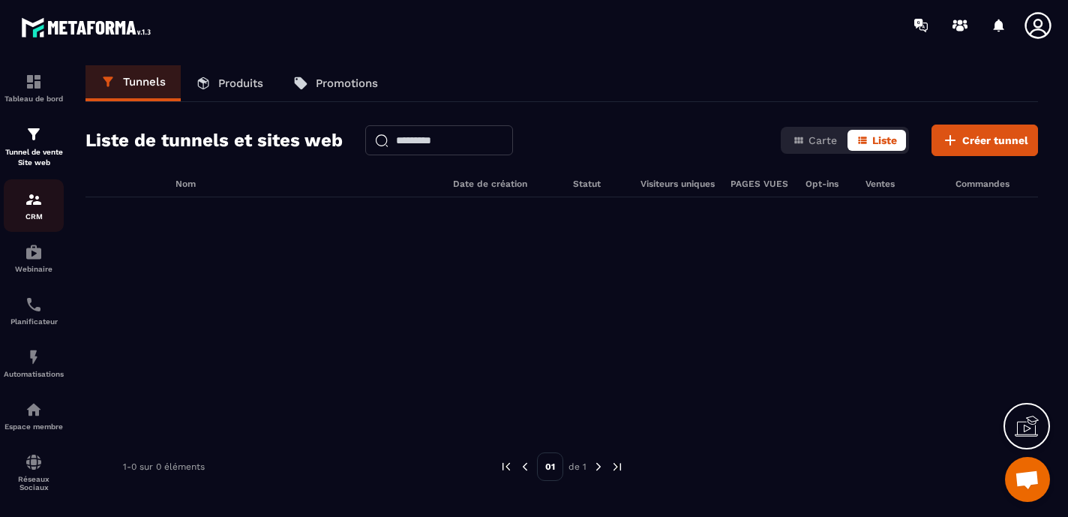
click at [35, 204] on img at bounding box center [34, 200] width 18 height 18
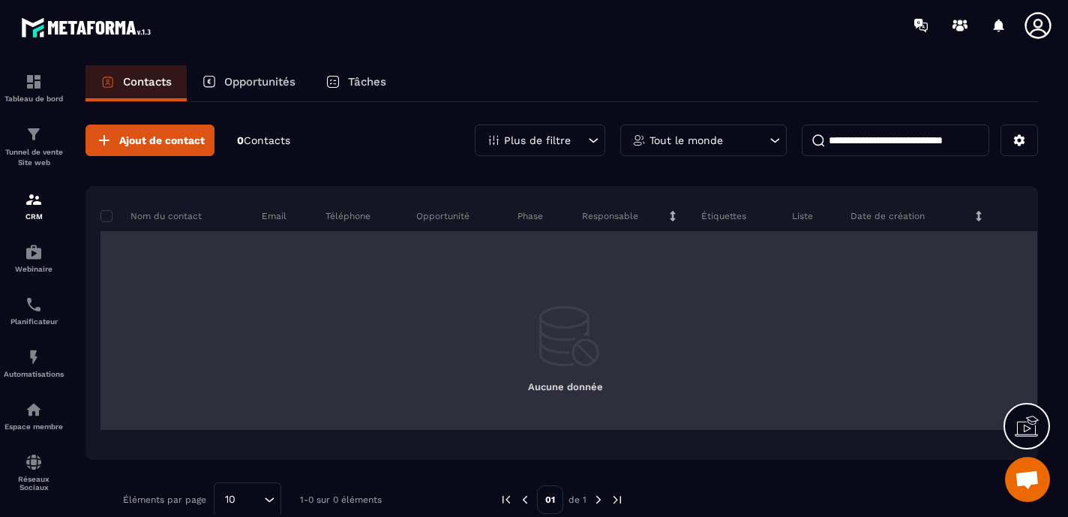
scroll to position [25, 0]
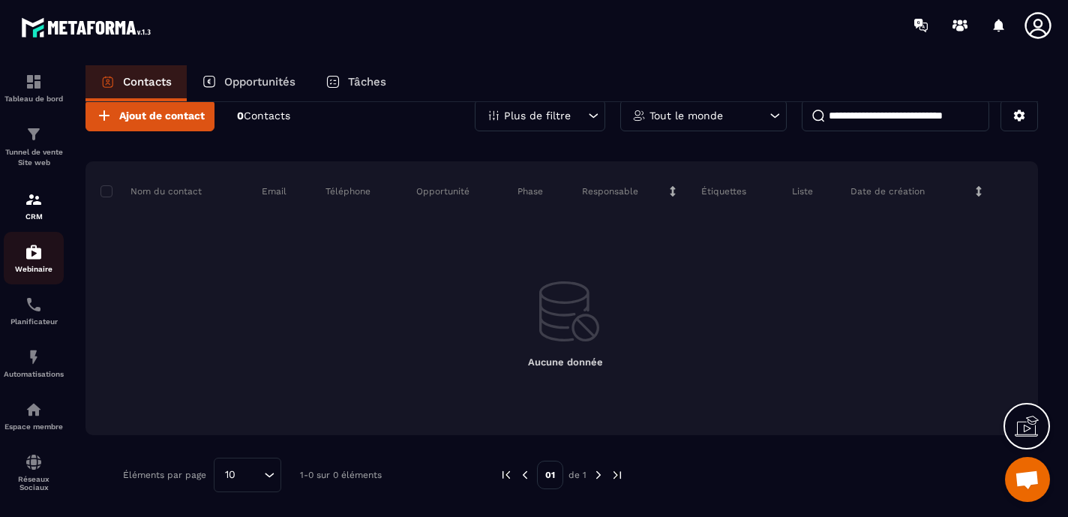
click at [32, 254] on img at bounding box center [34, 252] width 18 height 18
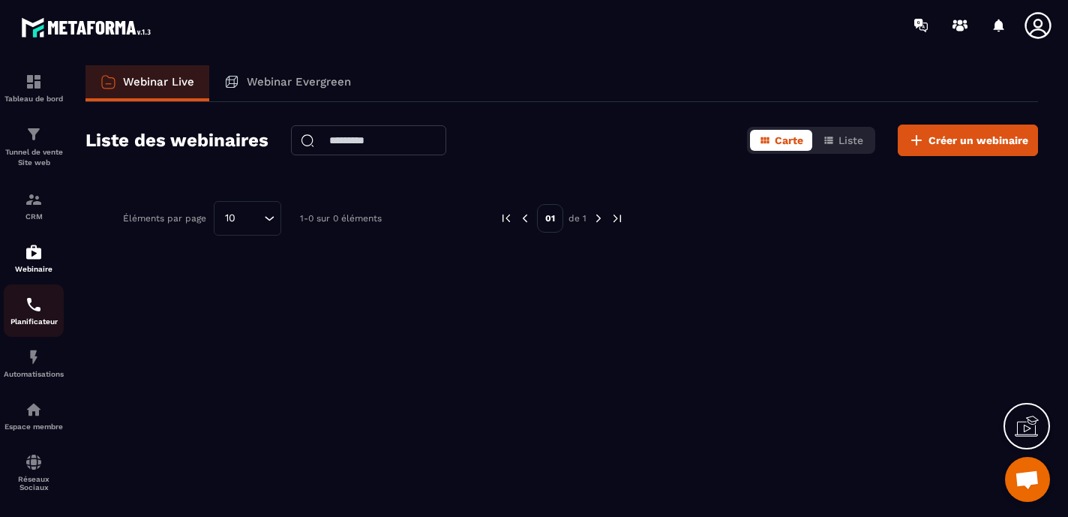
click at [30, 314] on img at bounding box center [34, 305] width 18 height 18
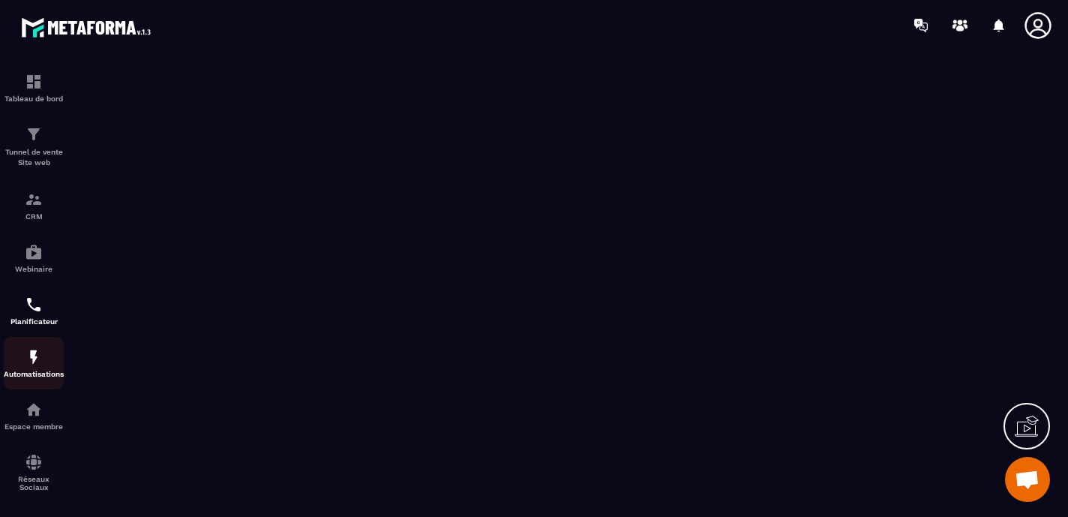
click at [26, 362] on img at bounding box center [34, 357] width 18 height 18
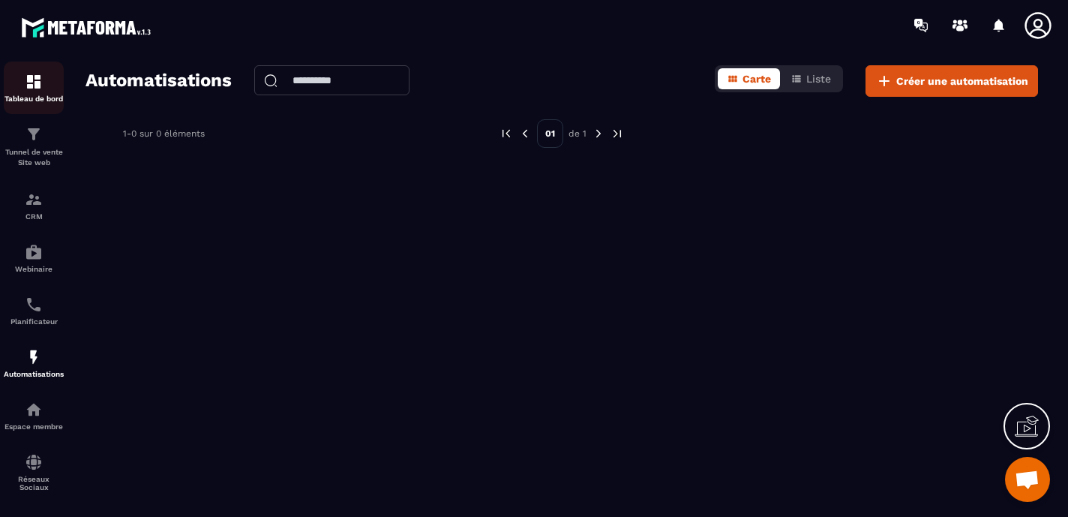
click at [39, 83] on img at bounding box center [34, 82] width 18 height 18
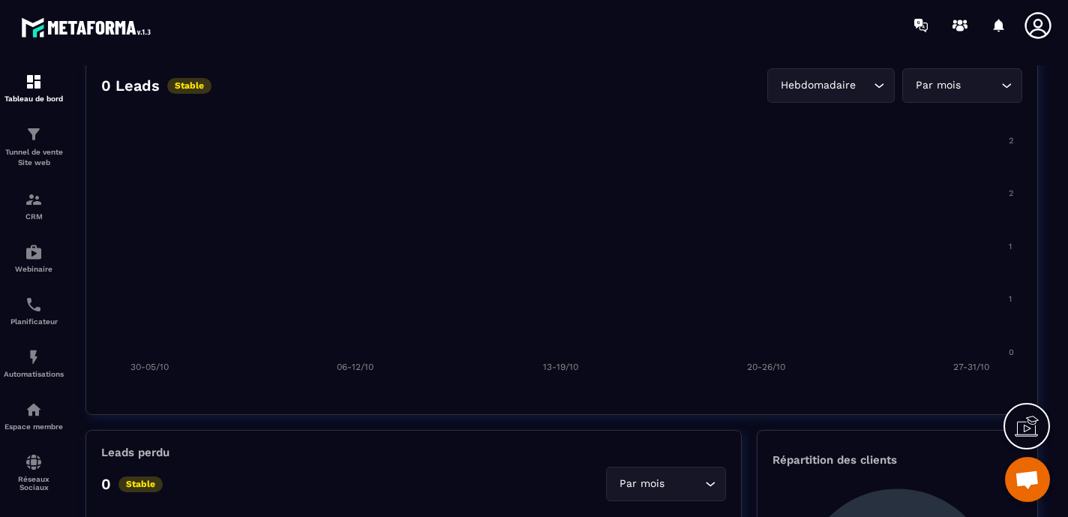
scroll to position [1104, 0]
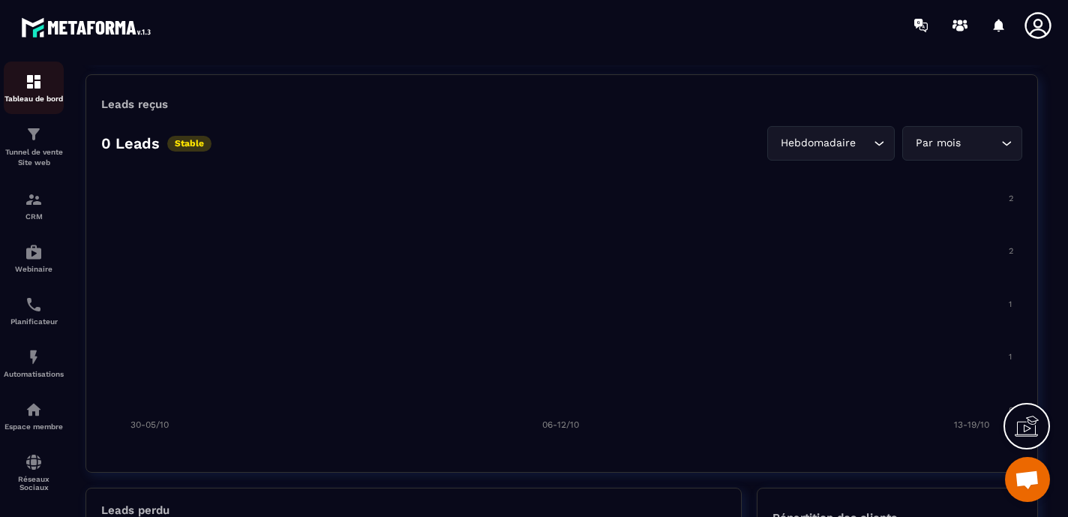
click at [27, 78] on img at bounding box center [34, 82] width 18 height 18
click at [35, 149] on p "Tunnel de vente Site web" at bounding box center [34, 157] width 60 height 21
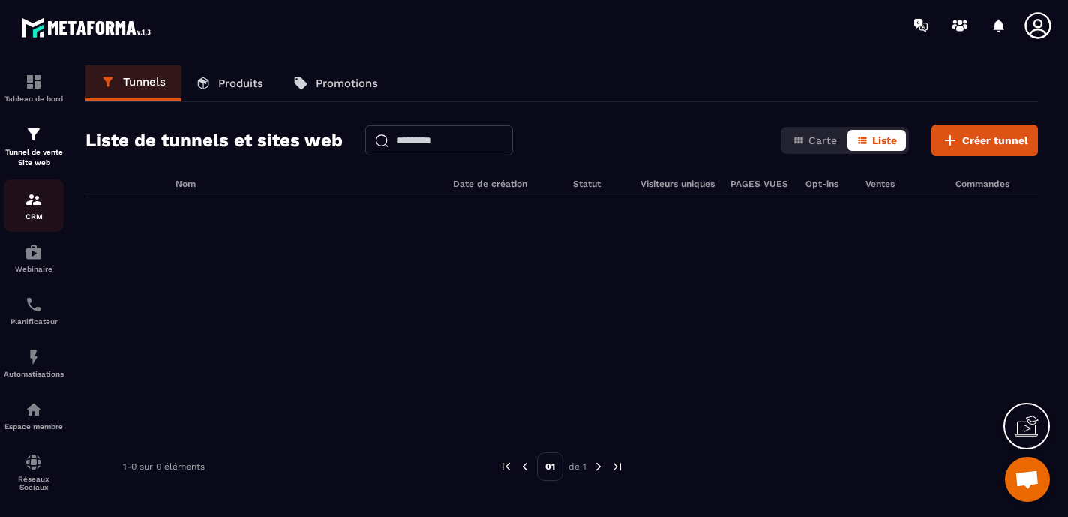
click at [32, 209] on div "CRM" at bounding box center [34, 206] width 60 height 30
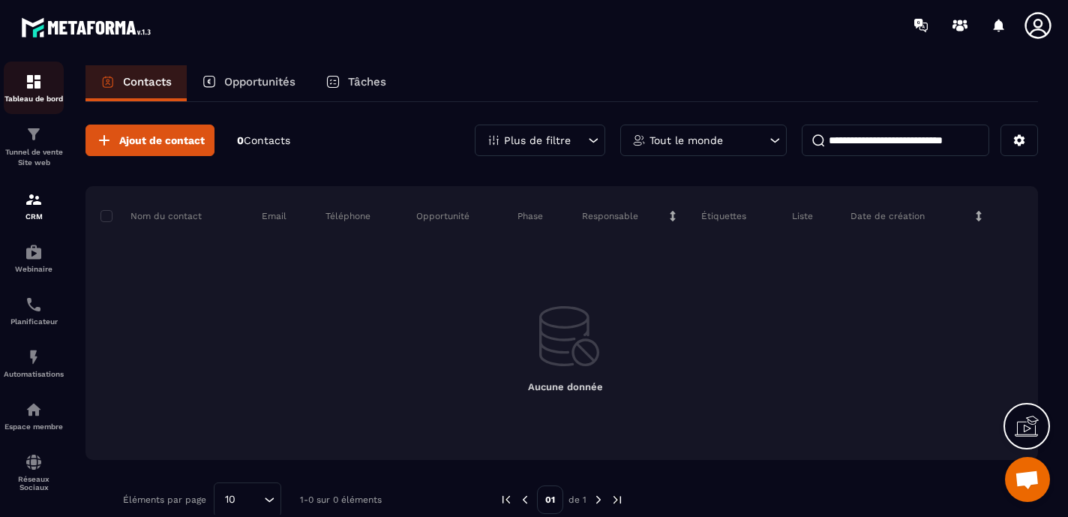
click at [42, 94] on div "Tableau de bord" at bounding box center [34, 88] width 60 height 30
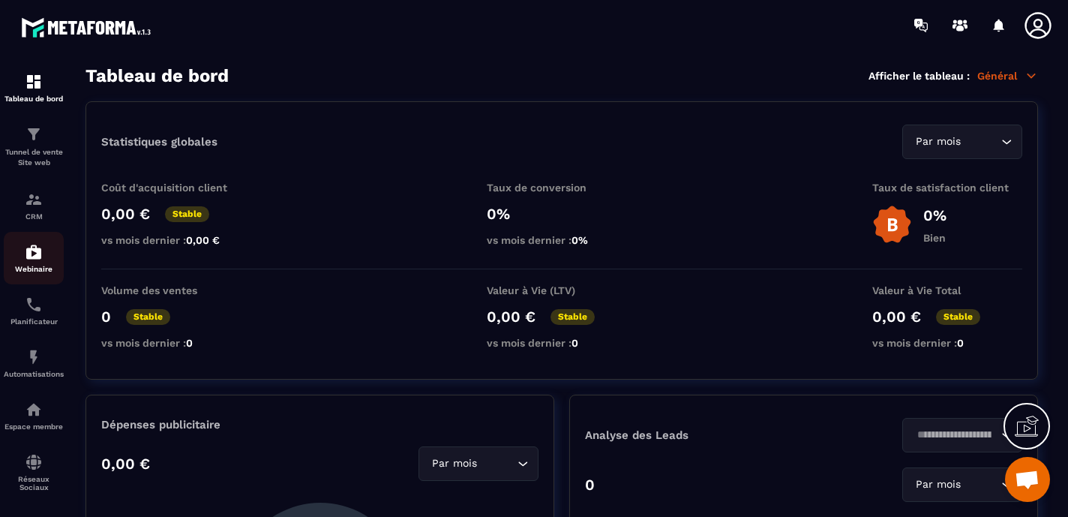
click at [35, 260] on img at bounding box center [34, 252] width 18 height 18
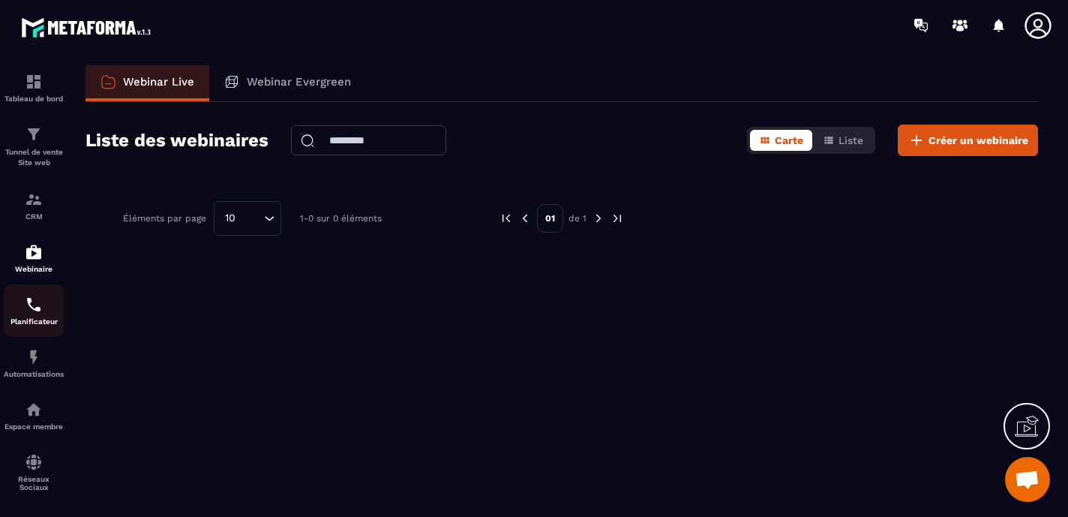
click at [20, 320] on p "Planificateur" at bounding box center [34, 321] width 60 height 8
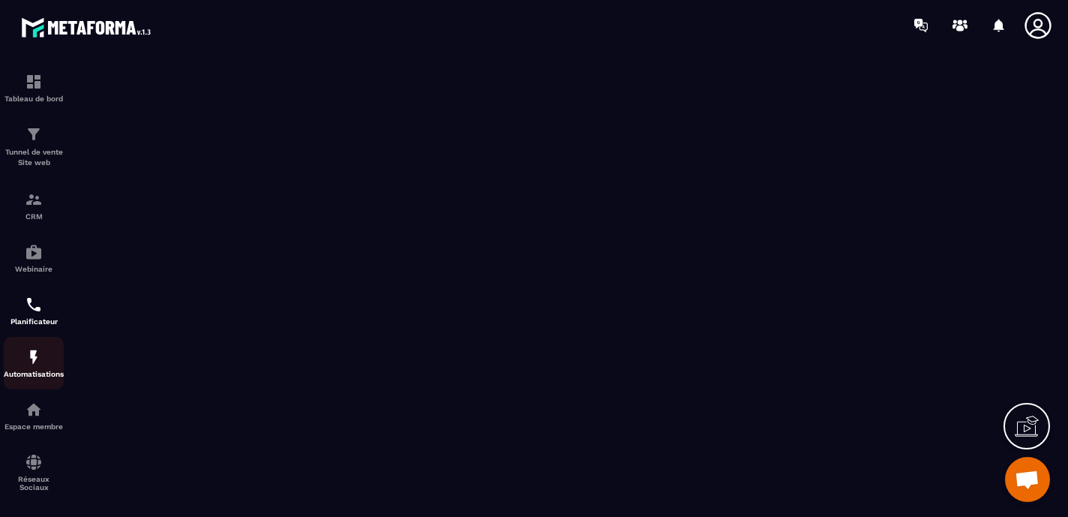
click at [35, 366] on img at bounding box center [34, 357] width 18 height 18
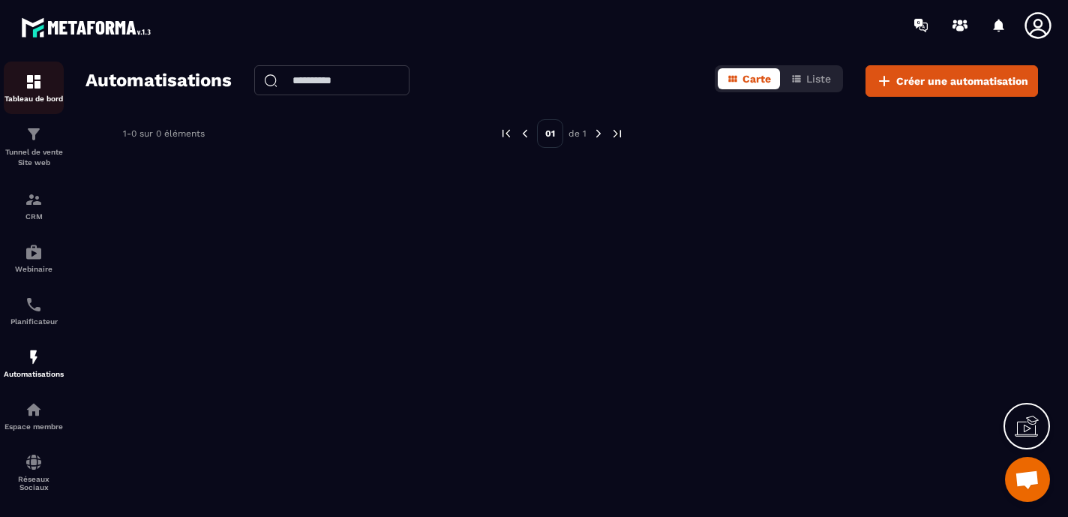
click at [36, 85] on img at bounding box center [34, 82] width 18 height 18
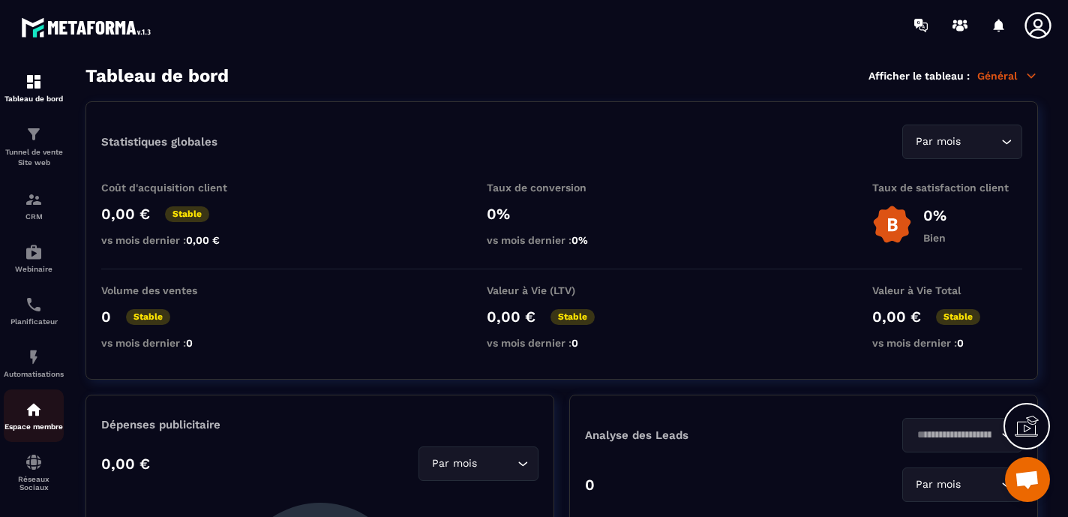
click at [44, 431] on p "Espace membre" at bounding box center [34, 426] width 60 height 8
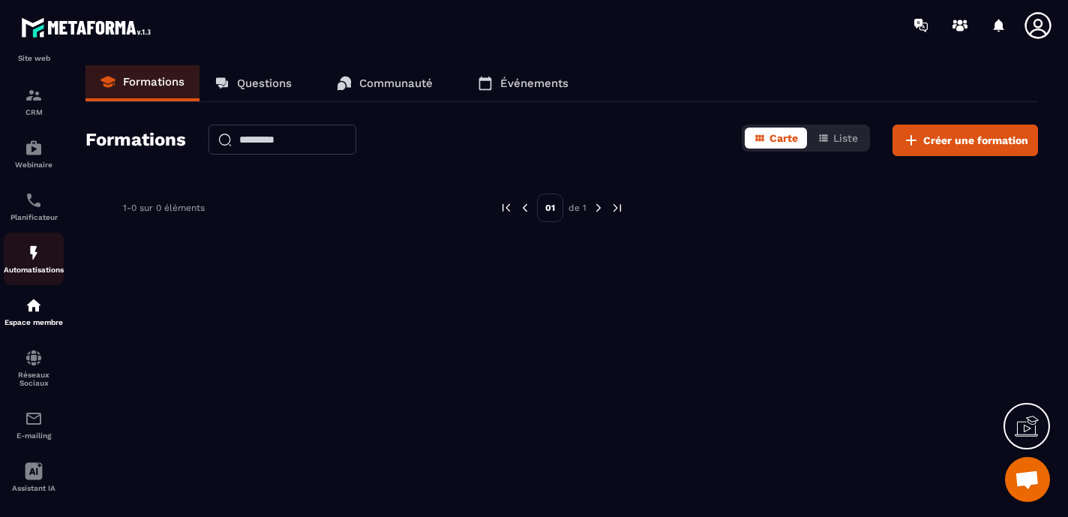
scroll to position [120, 0]
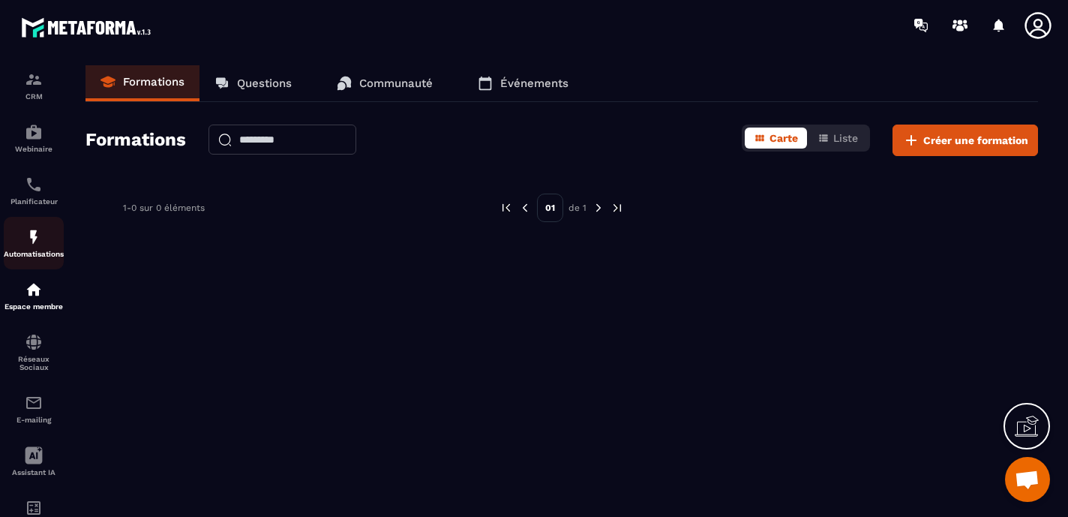
click at [40, 357] on div "Réseaux Sociaux" at bounding box center [34, 352] width 60 height 38
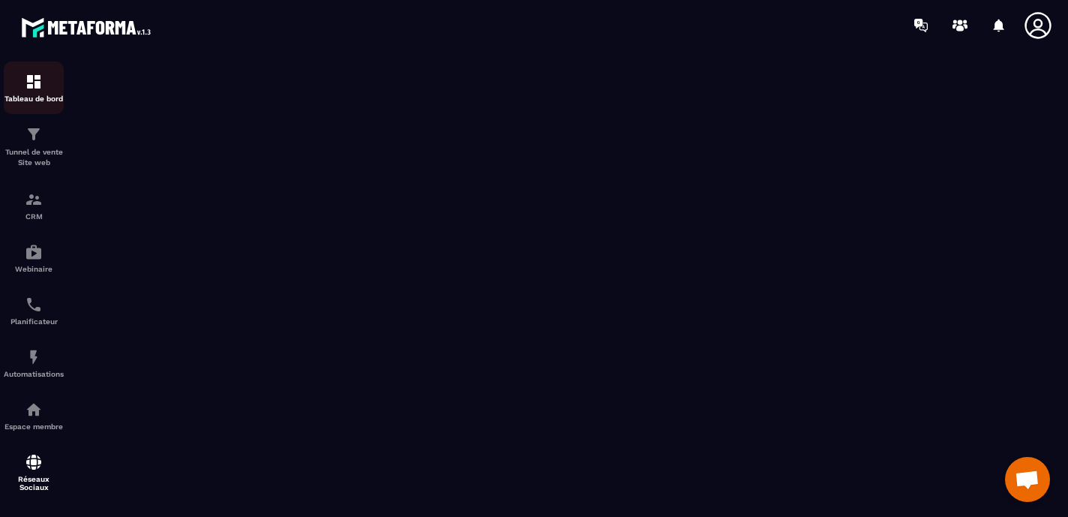
click at [21, 86] on div "Tableau de bord" at bounding box center [34, 88] width 60 height 30
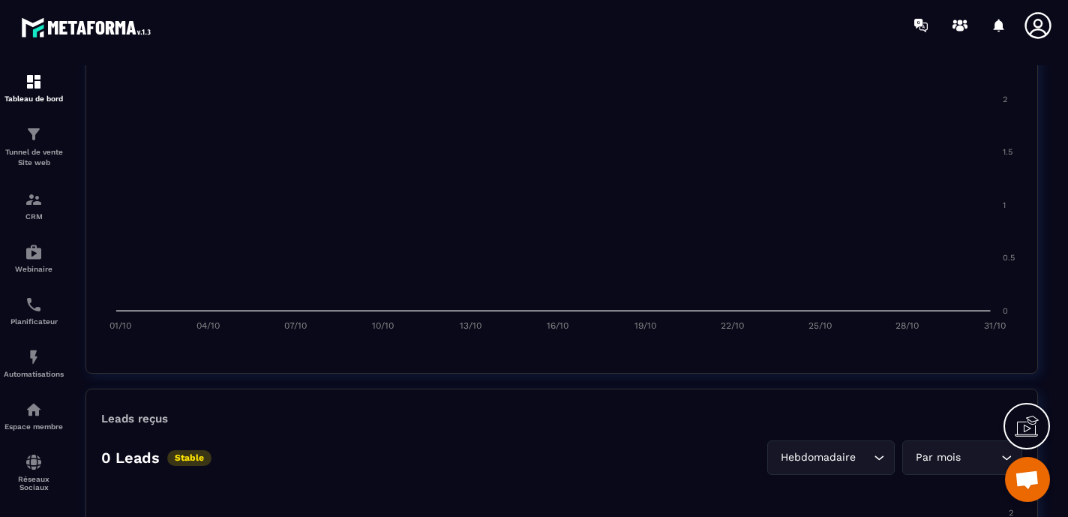
scroll to position [935, 0]
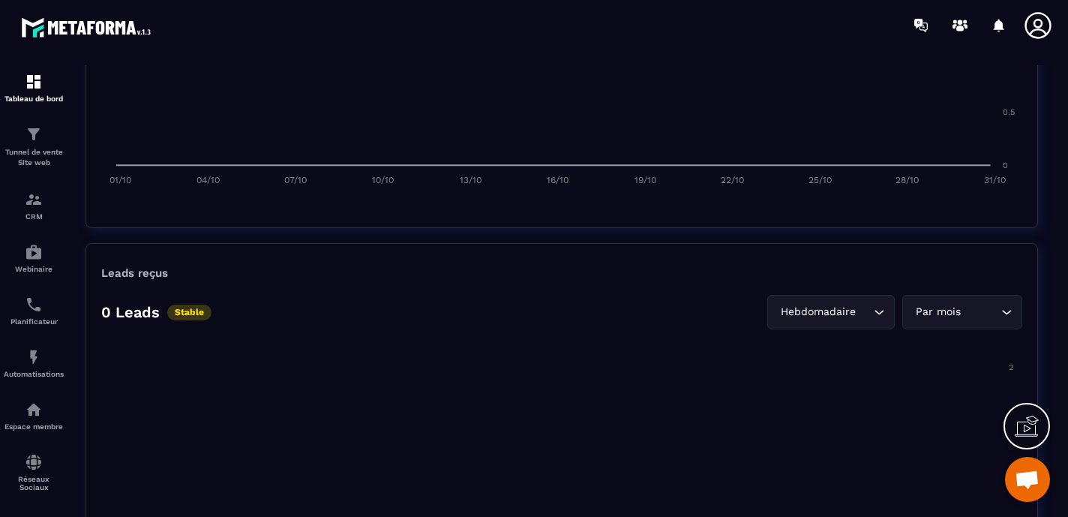
click at [311, 298] on div "0 Leads Stable Hebdomadaire Loading... Par mois Loading..." at bounding box center [561, 312] width 921 height 35
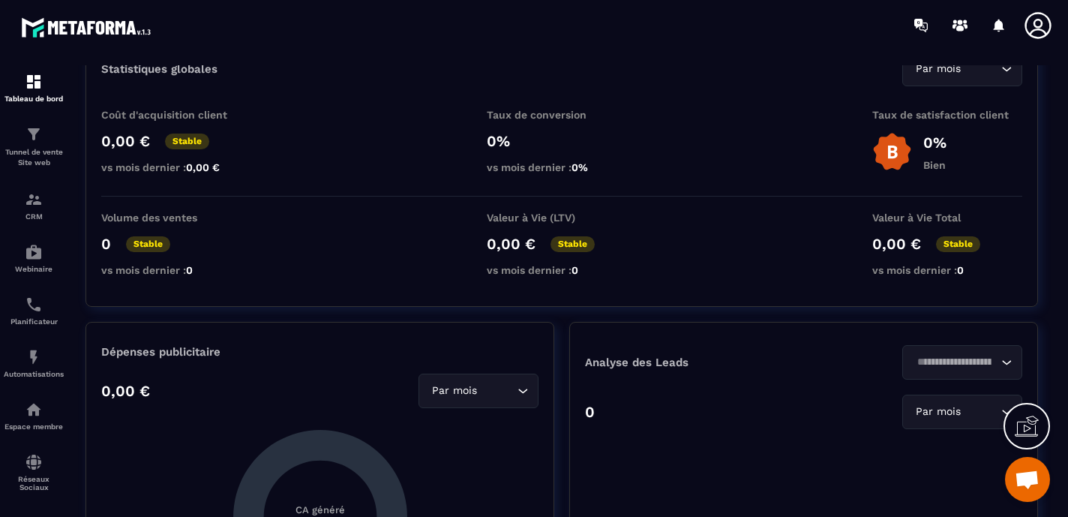
scroll to position [0, 0]
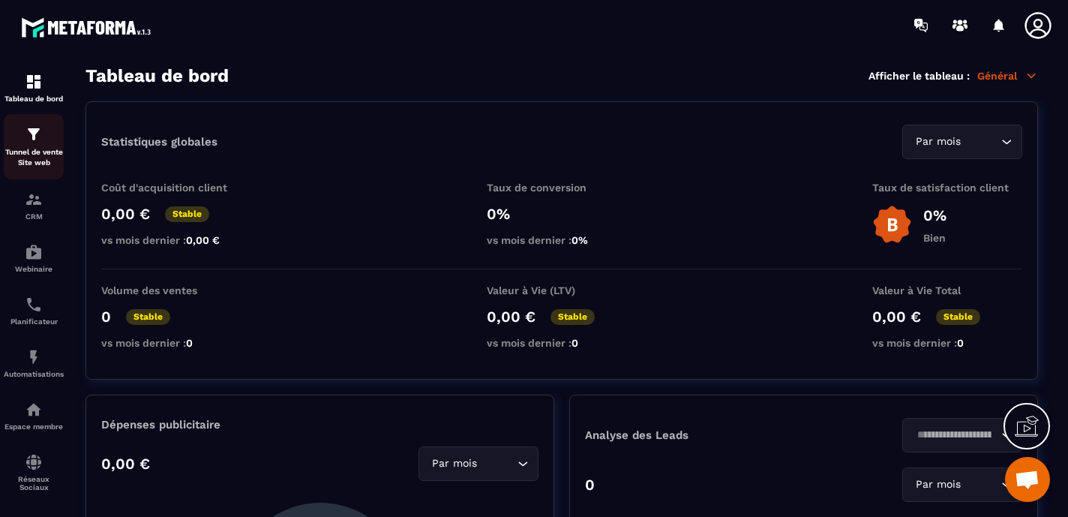
click at [38, 137] on img at bounding box center [34, 134] width 18 height 18
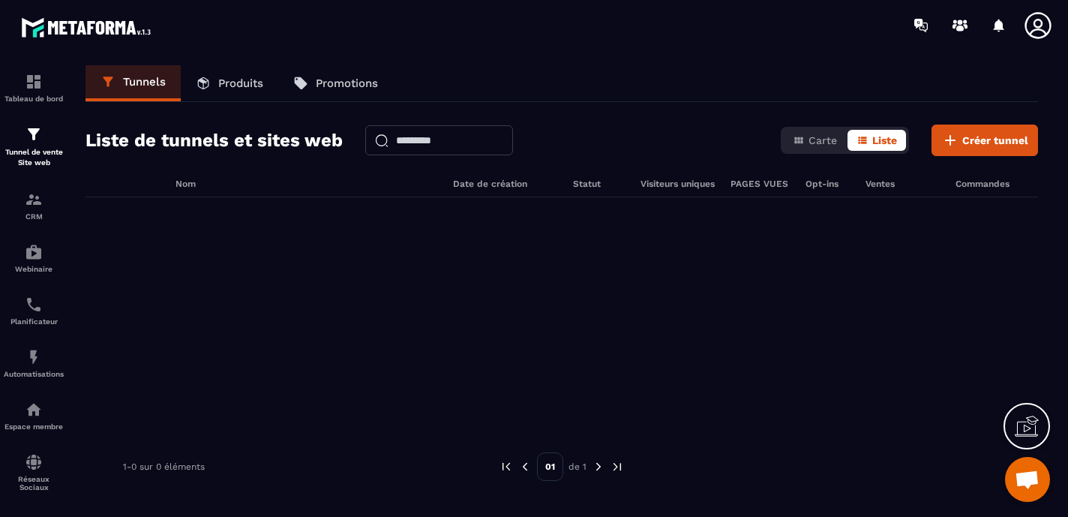
click at [217, 80] on link "Produits" at bounding box center [230, 83] width 98 height 36
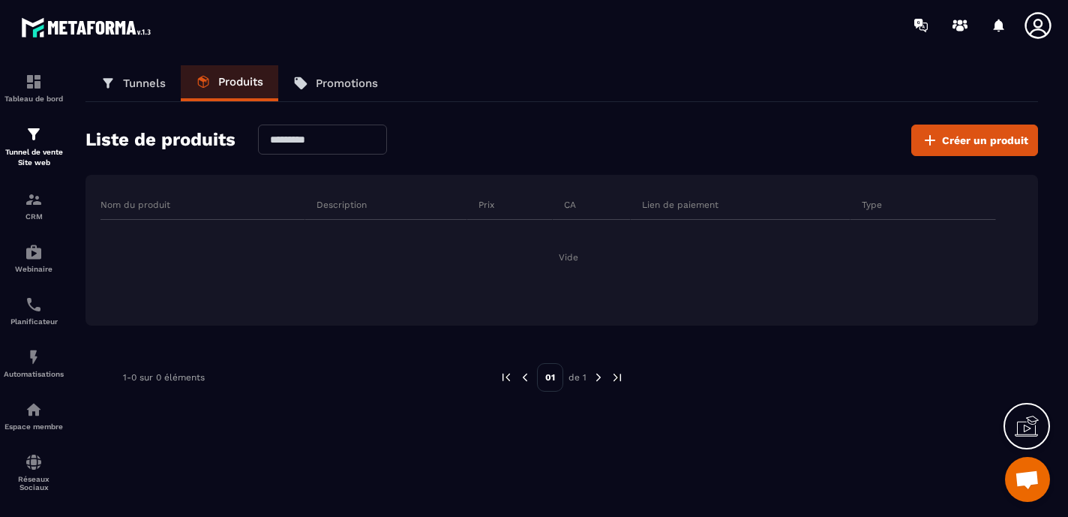
click at [151, 80] on p "Tunnels" at bounding box center [144, 84] width 43 height 14
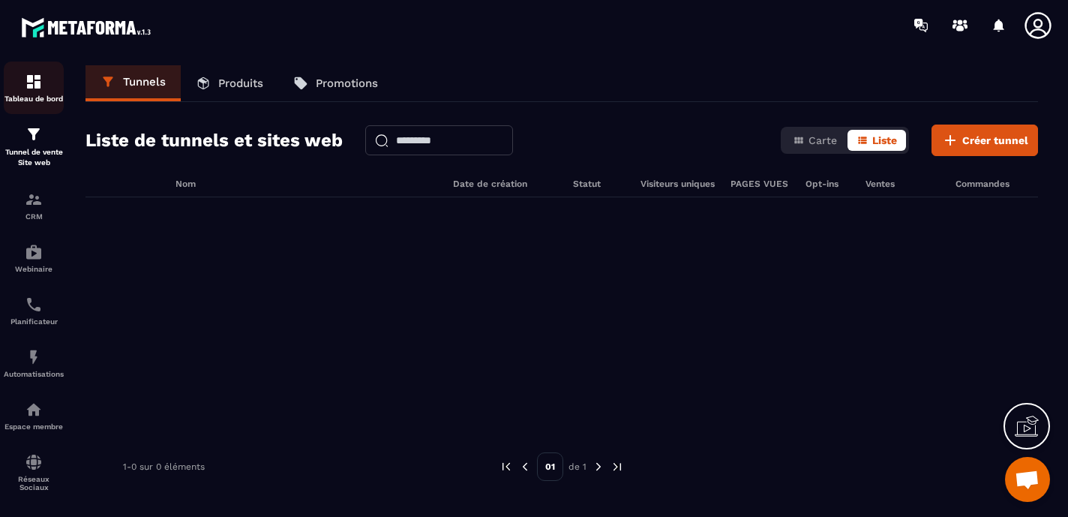
click at [37, 79] on img at bounding box center [34, 82] width 18 height 18
